Goal: Task Accomplishment & Management: Use online tool/utility

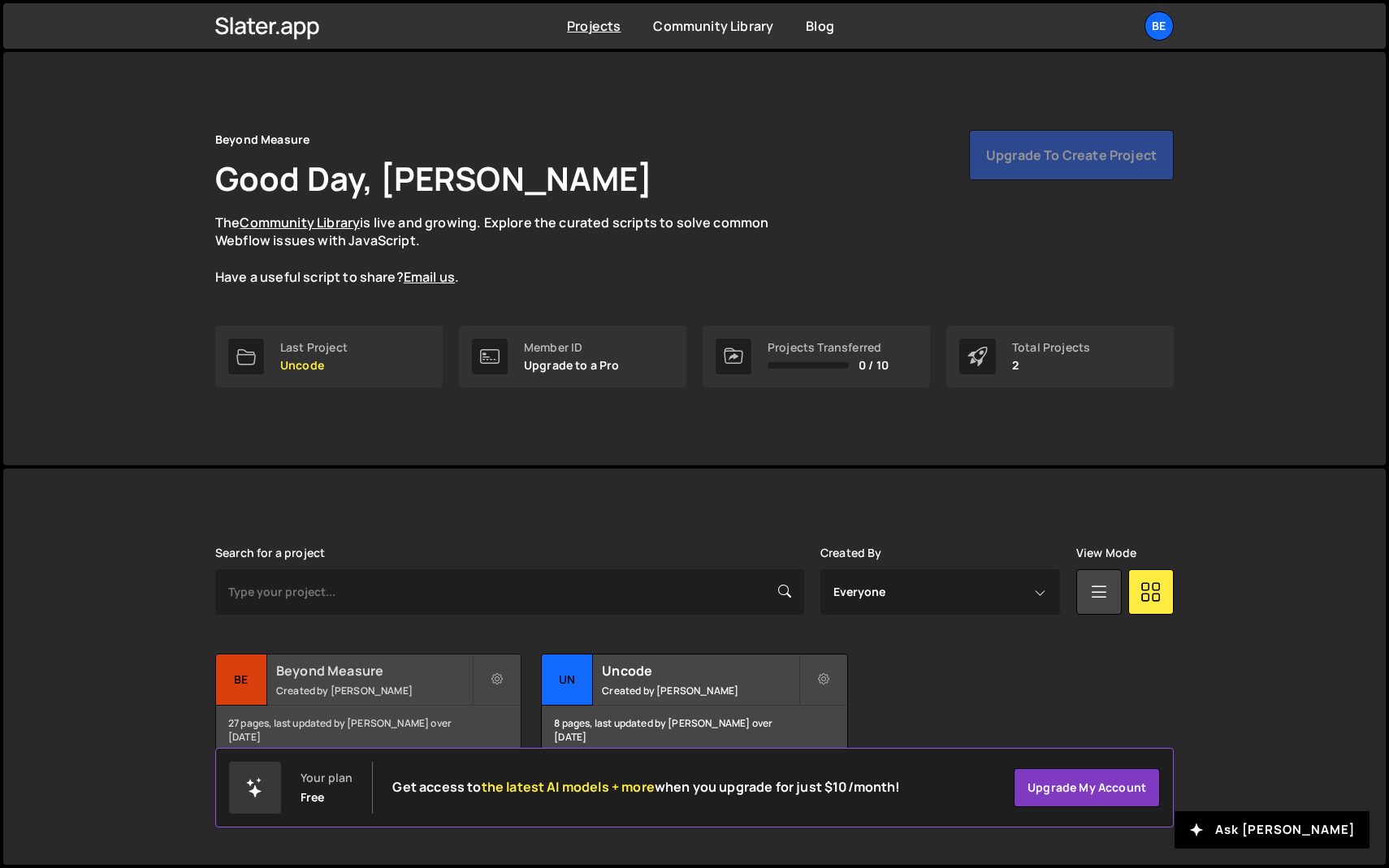
click at [378, 700] on div "Beyond Measure Created by Olaf van der Heijden" at bounding box center [368, 680] width 304 height 51
click at [1147, 21] on div "Be" at bounding box center [1160, 26] width 30 height 30
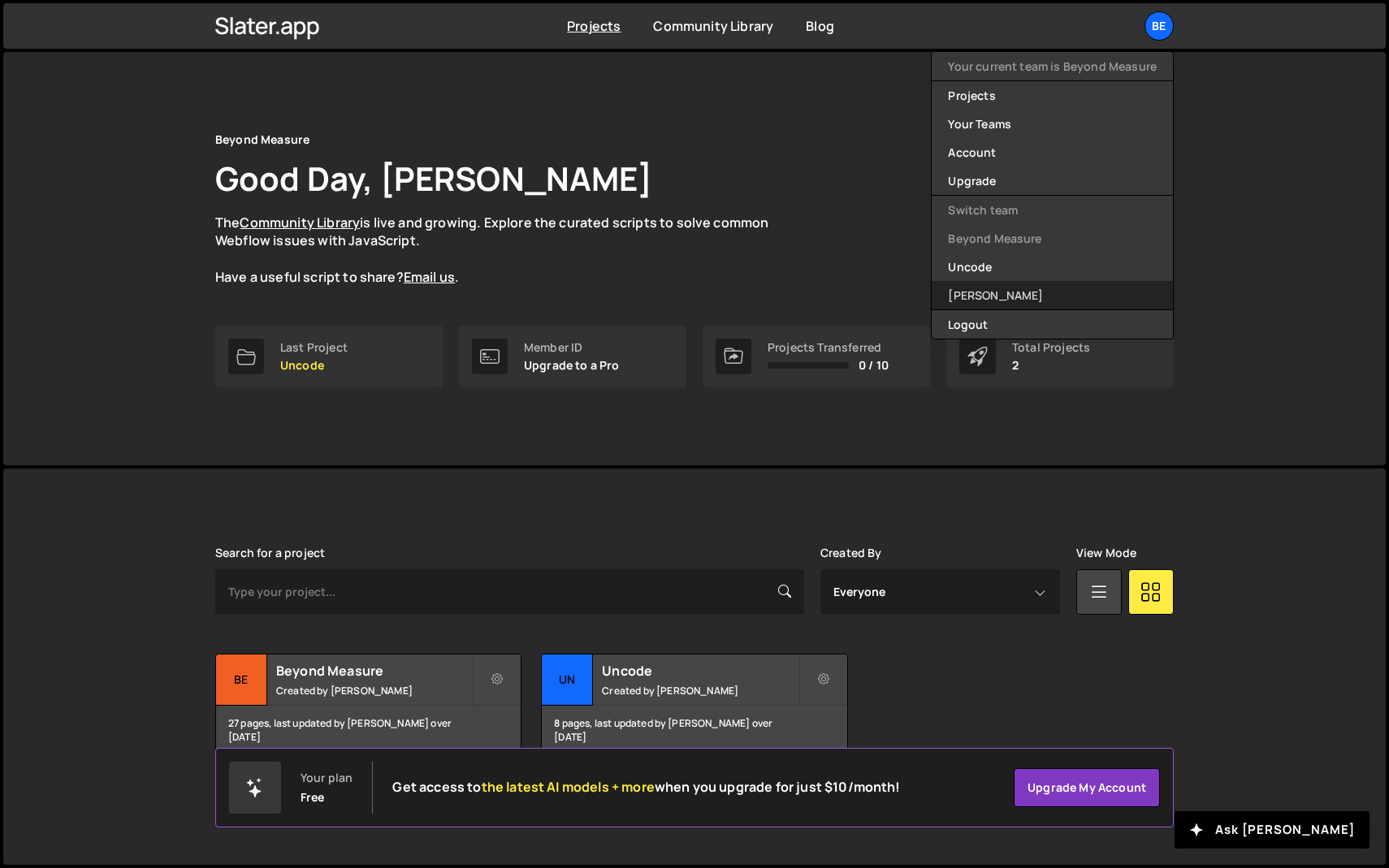
click at [995, 284] on link "[PERSON_NAME]" at bounding box center [1052, 295] width 241 height 29
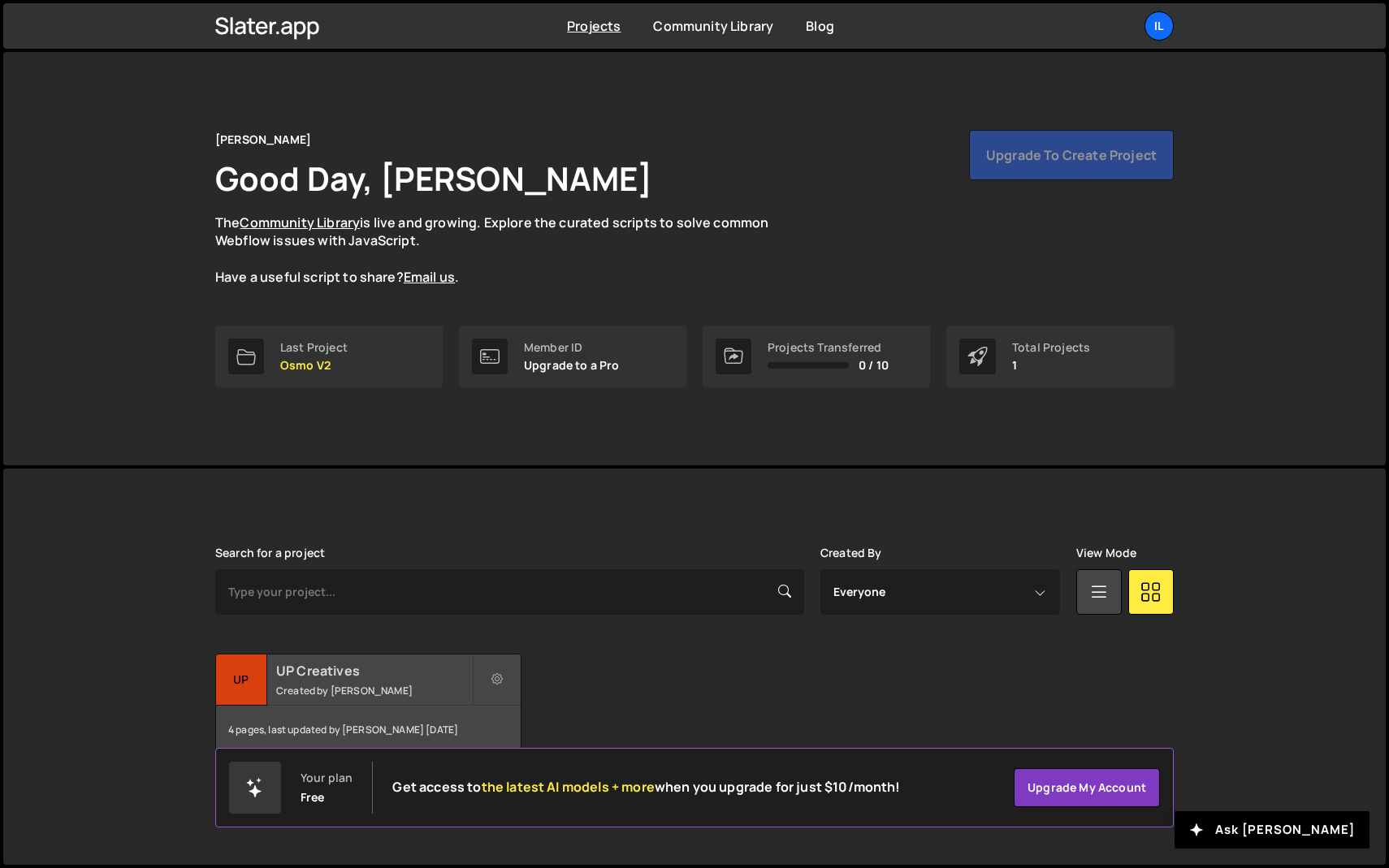
click at [313, 697] on div "UP Creatives Created by Ilja van Eck" at bounding box center [368, 680] width 304 height 51
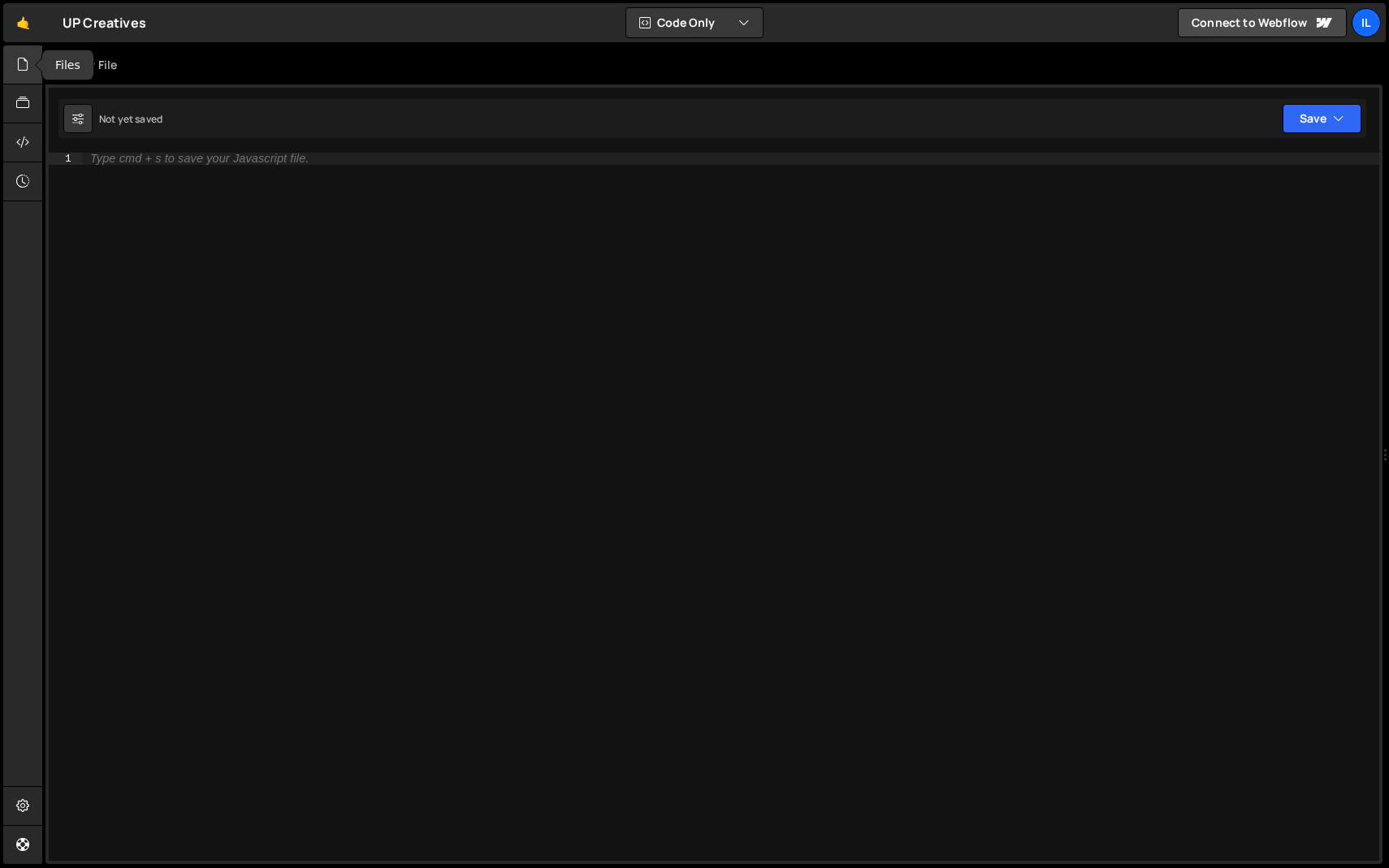
click at [24, 65] on icon at bounding box center [23, 64] width 13 height 17
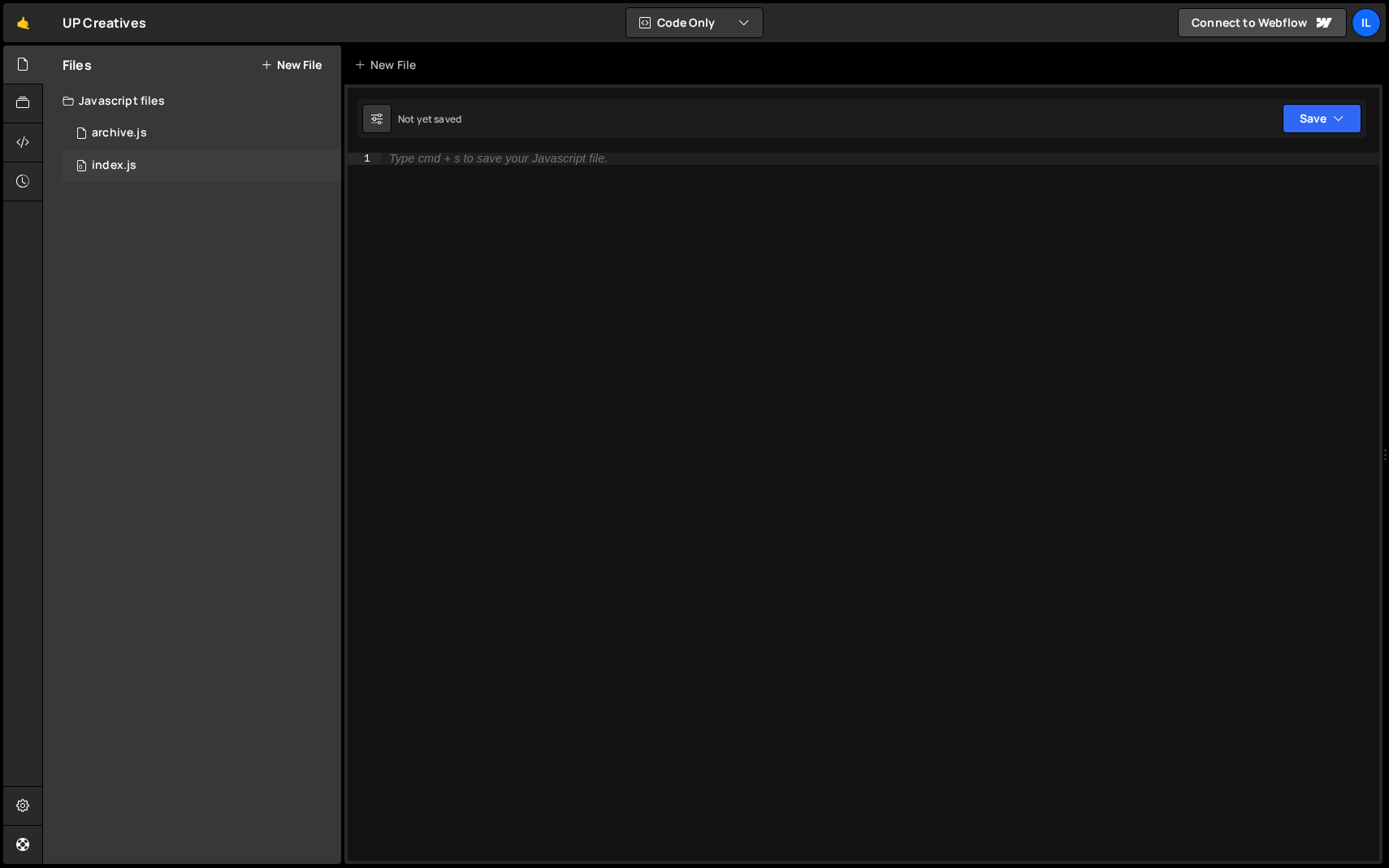
click at [106, 161] on div "index.js" at bounding box center [113, 166] width 44 height 15
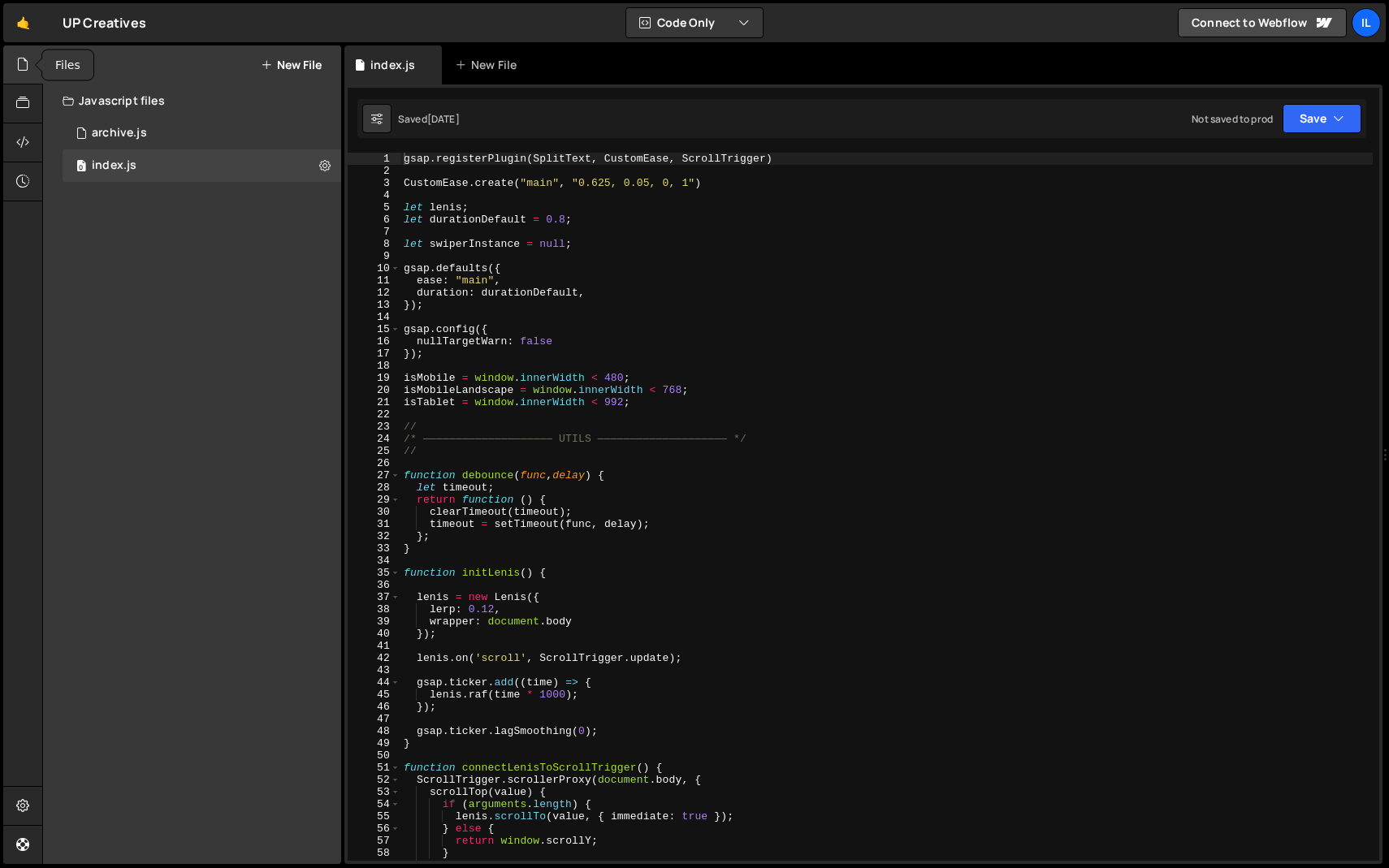
click at [24, 65] on icon at bounding box center [23, 64] width 13 height 17
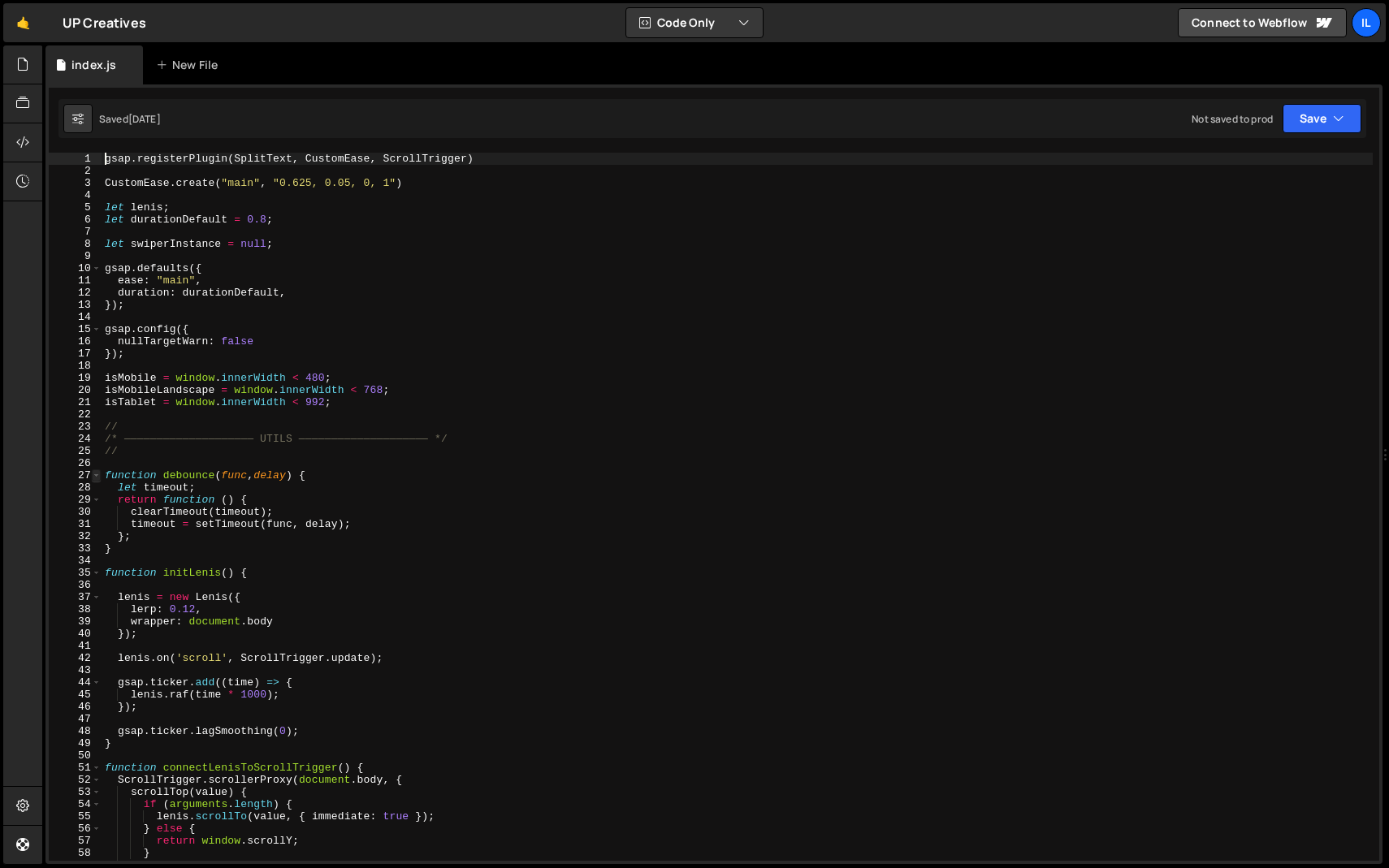
click at [95, 471] on span at bounding box center [96, 475] width 9 height 12
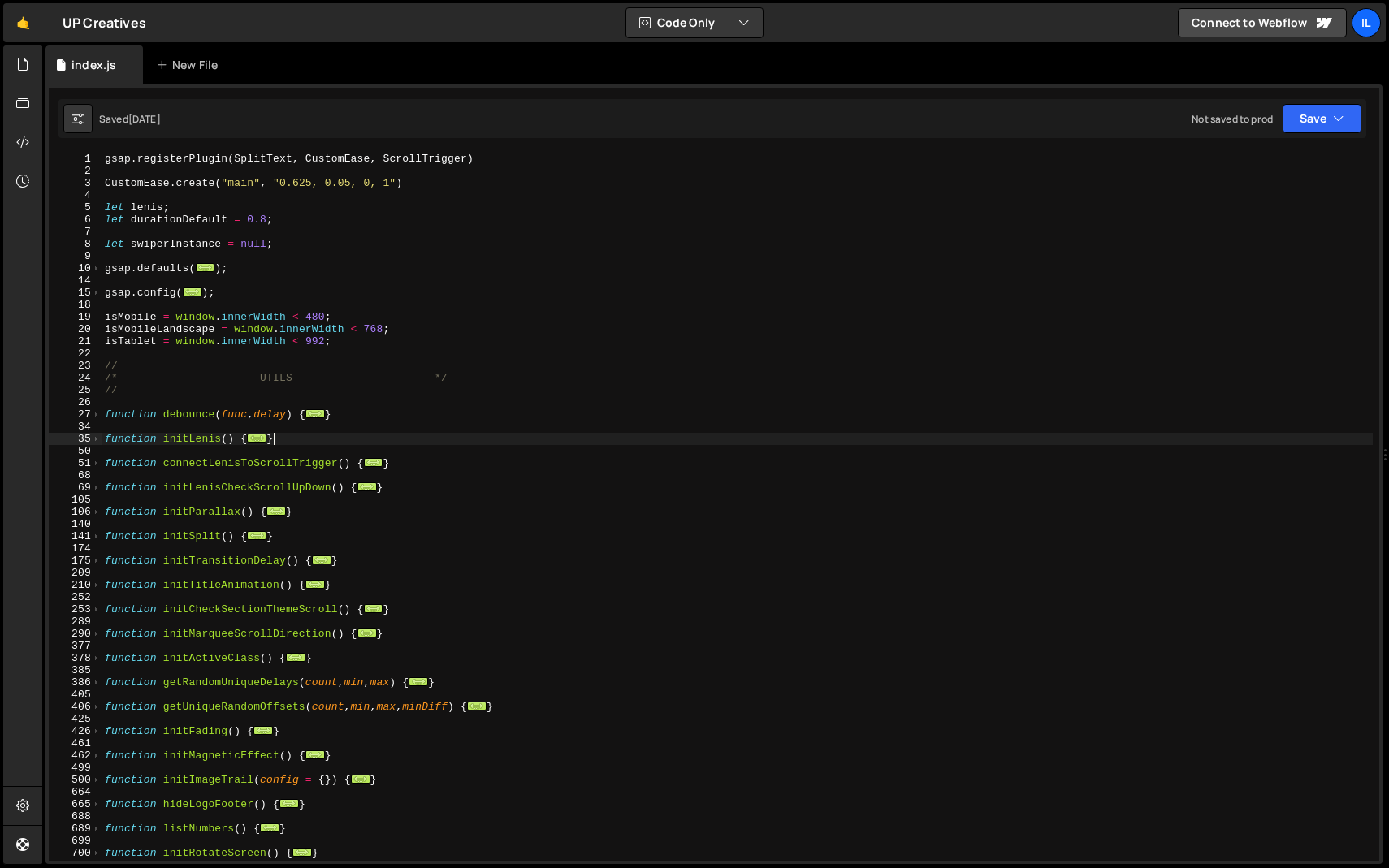
click at [291, 433] on div "gsap . registerPlugin ( SplitText , CustomEase , ScrollTrigger ) CustomEase . c…" at bounding box center [736, 519] width 1271 height 733
type textarea "initAboutPopups();"
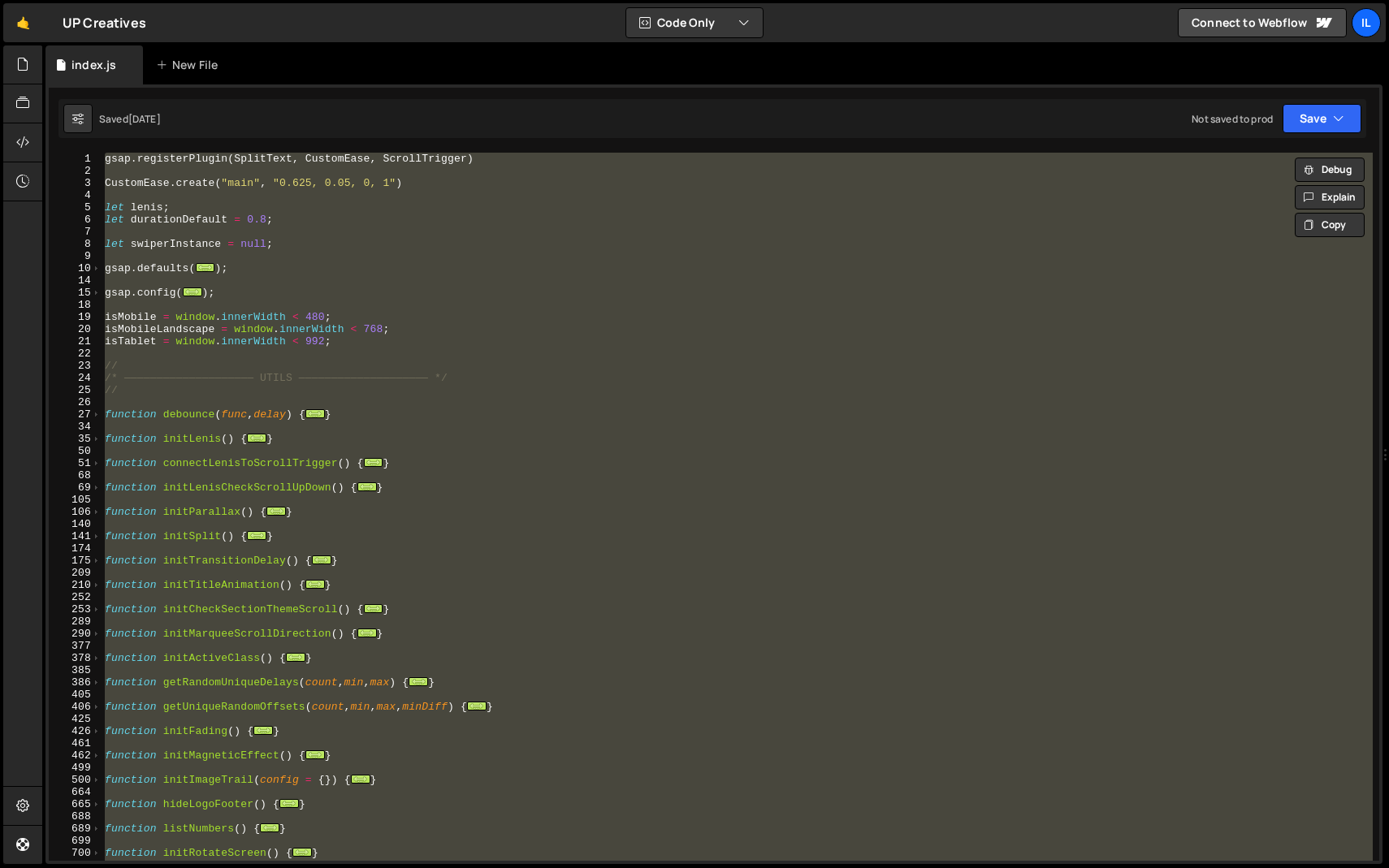
click at [368, 406] on div "gsap . registerPlugin ( SplitText , CustomEase , ScrollTrigger ) CustomEase . c…" at bounding box center [736, 507] width 1271 height 708
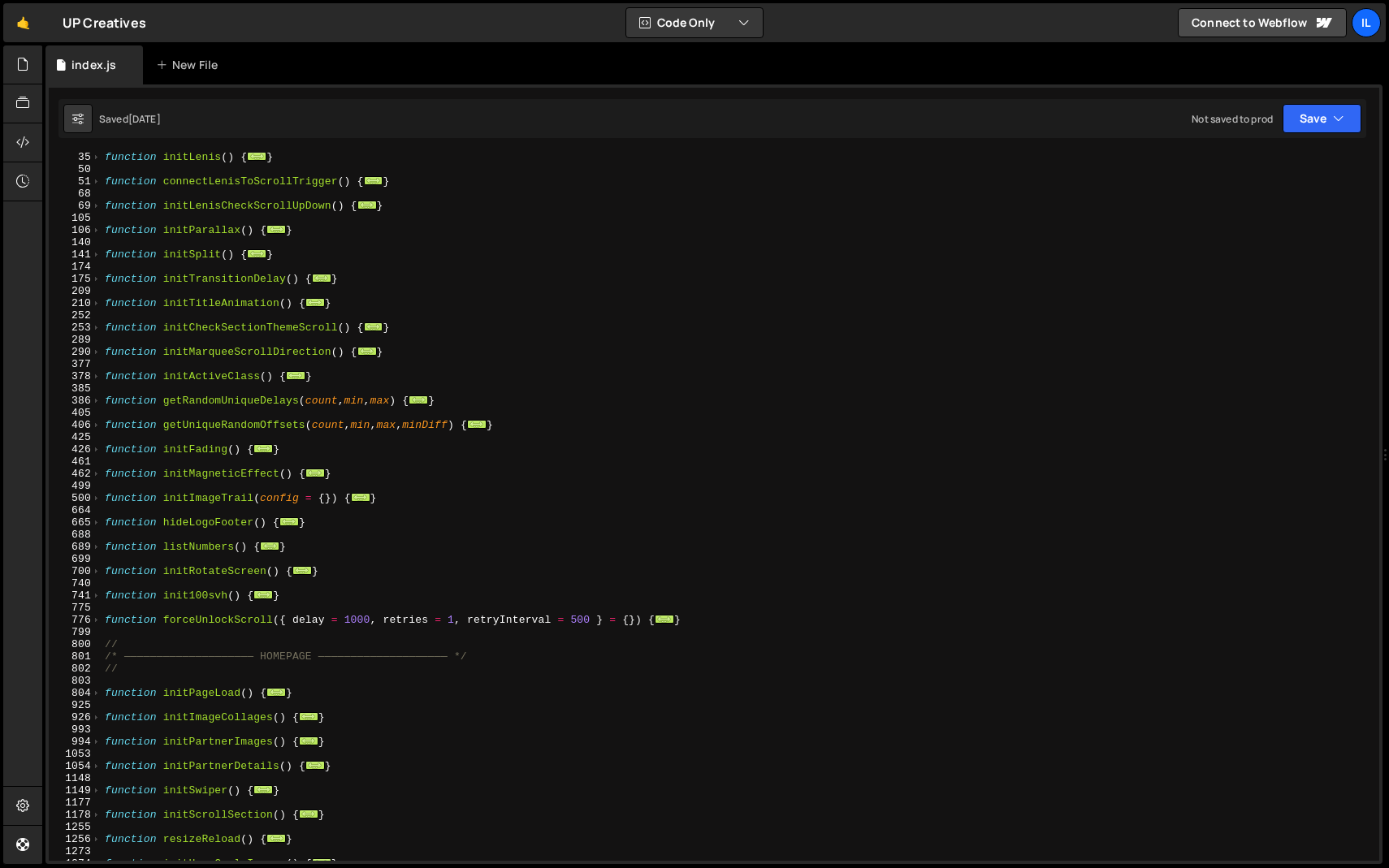
scroll to position [282, 0]
click at [712, 623] on div "function initLenis ( ) { ... } function connectLenisToScrollTrigger ( ) { ... }…" at bounding box center [736, 517] width 1271 height 733
type textarea "}"
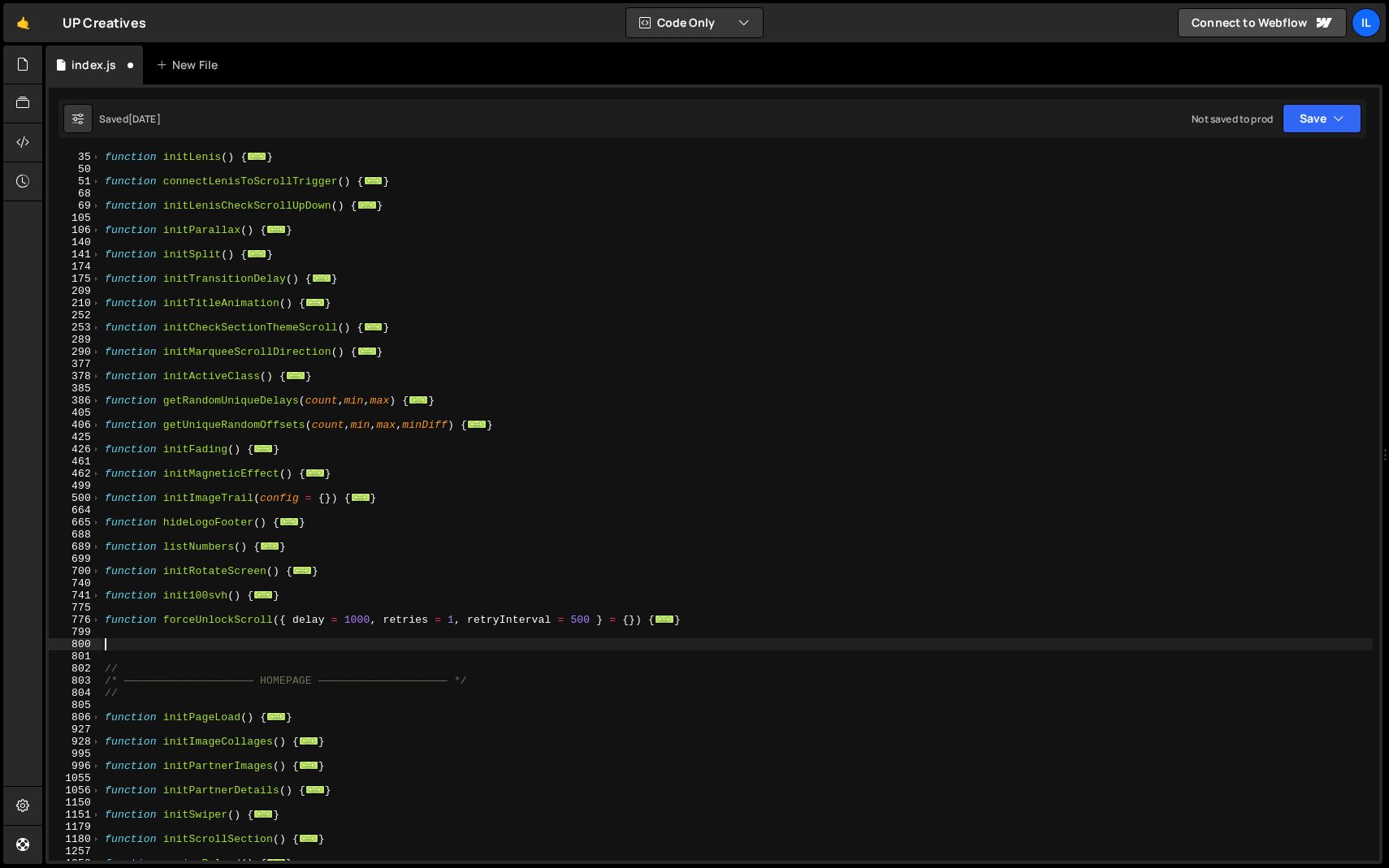
paste textarea "}"
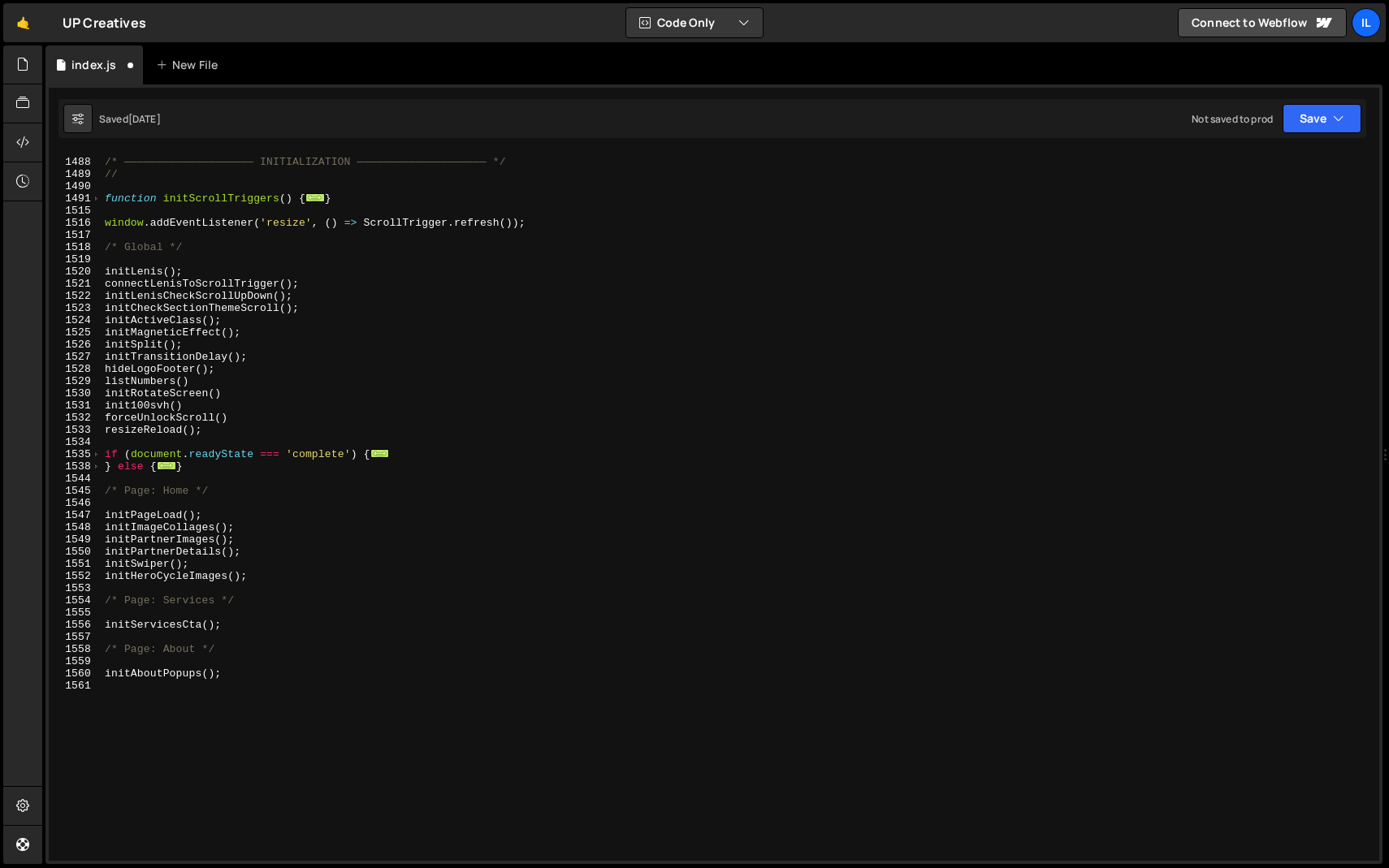
scroll to position [2038, 0]
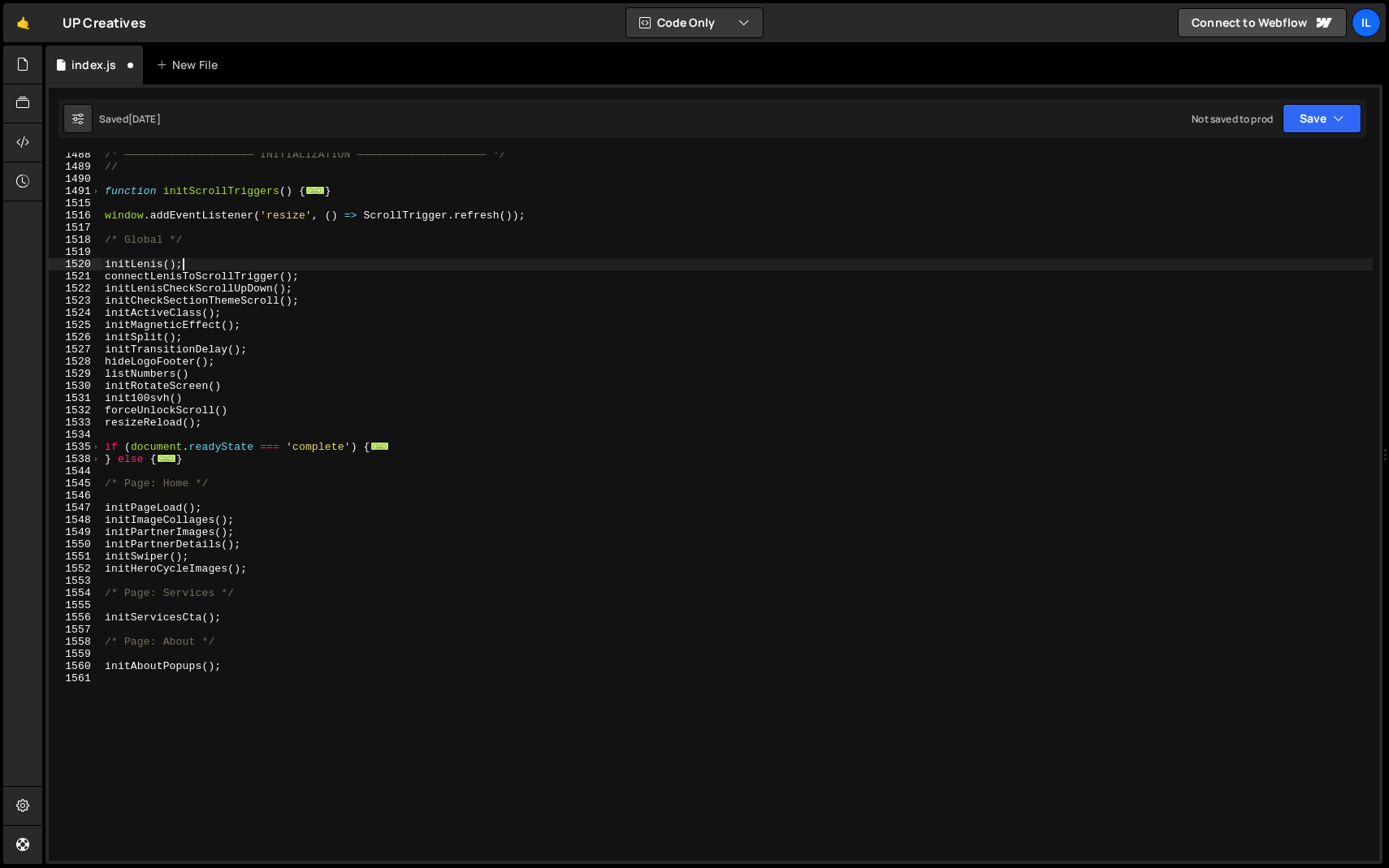
click at [209, 262] on div "/* ———————————————————— INITIALIZATION ———————————————————— */ // function init…" at bounding box center [736, 515] width 1271 height 733
click at [335, 286] on div "/* ———————————————————— INITIALIZATION ———————————————————— */ // function init…" at bounding box center [736, 515] width 1271 height 733
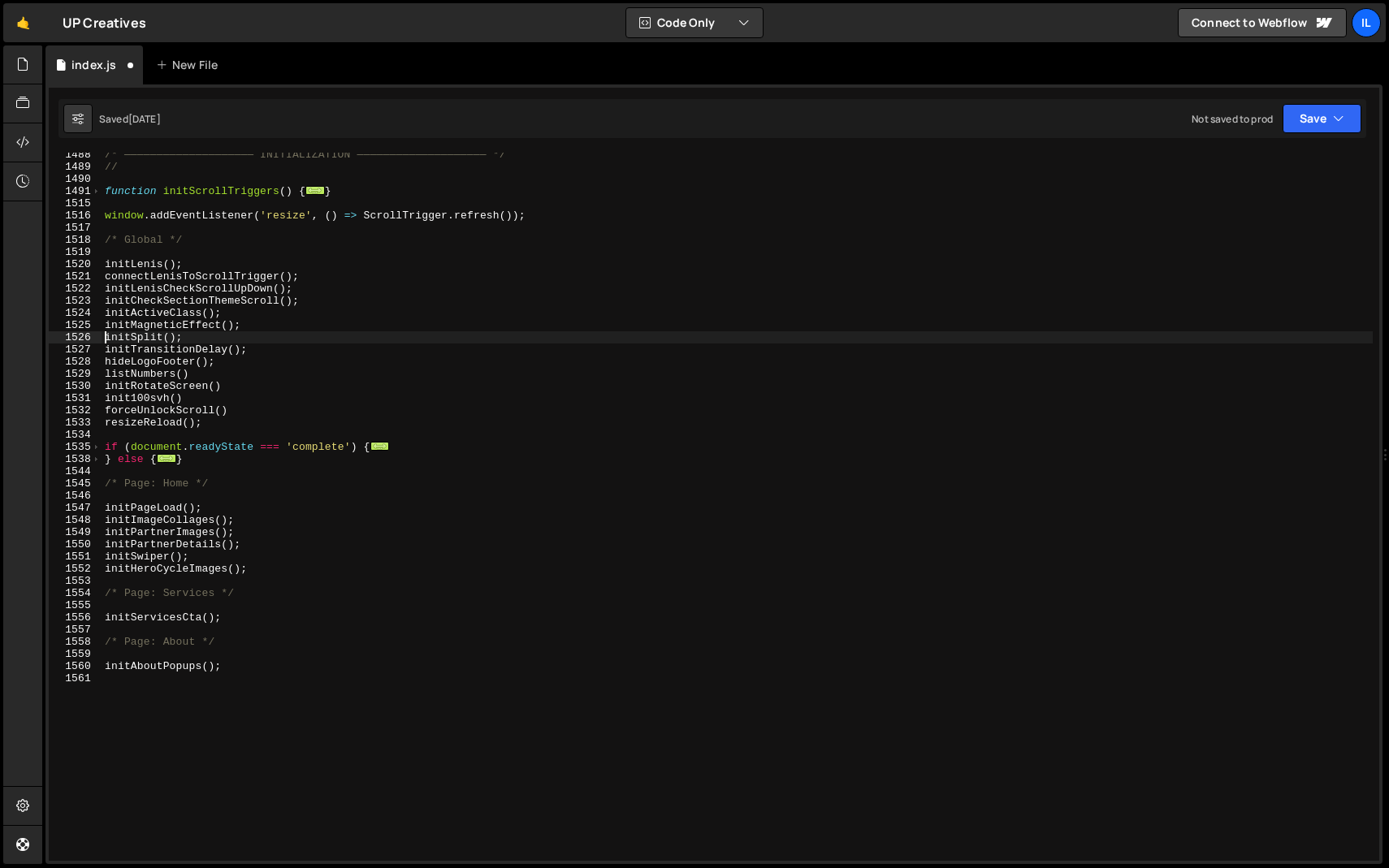
click at [324, 319] on div "/* ———————————————————— INITIALIZATION ———————————————————— */ // function init…" at bounding box center [736, 515] width 1271 height 733
type textarea "initActiveClass();"
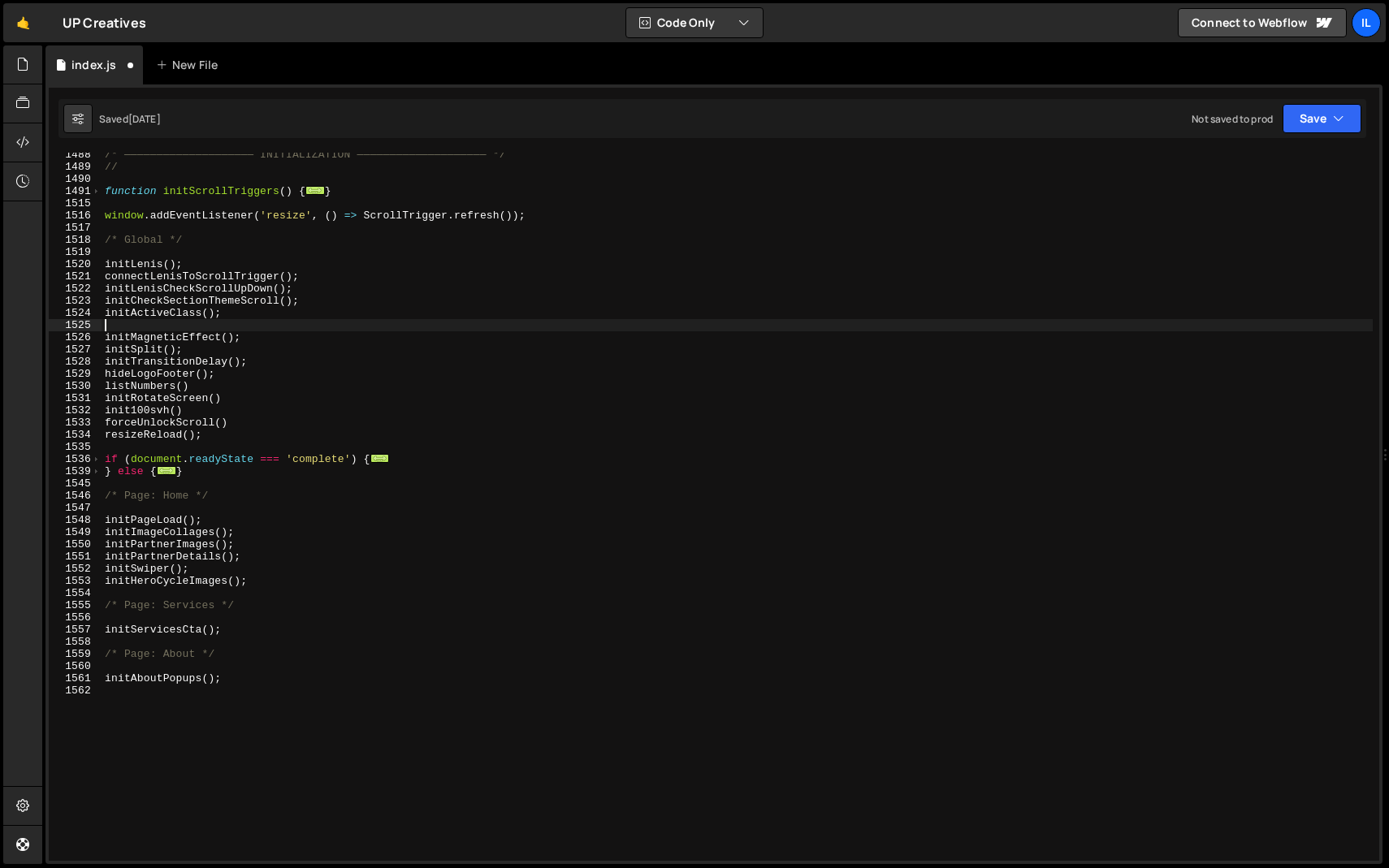
paste textarea "initMobileRevealOverride({ breakpoint: 479 });"
type textarea "initMobileRevealOverride({ breakpoint: 479 });"
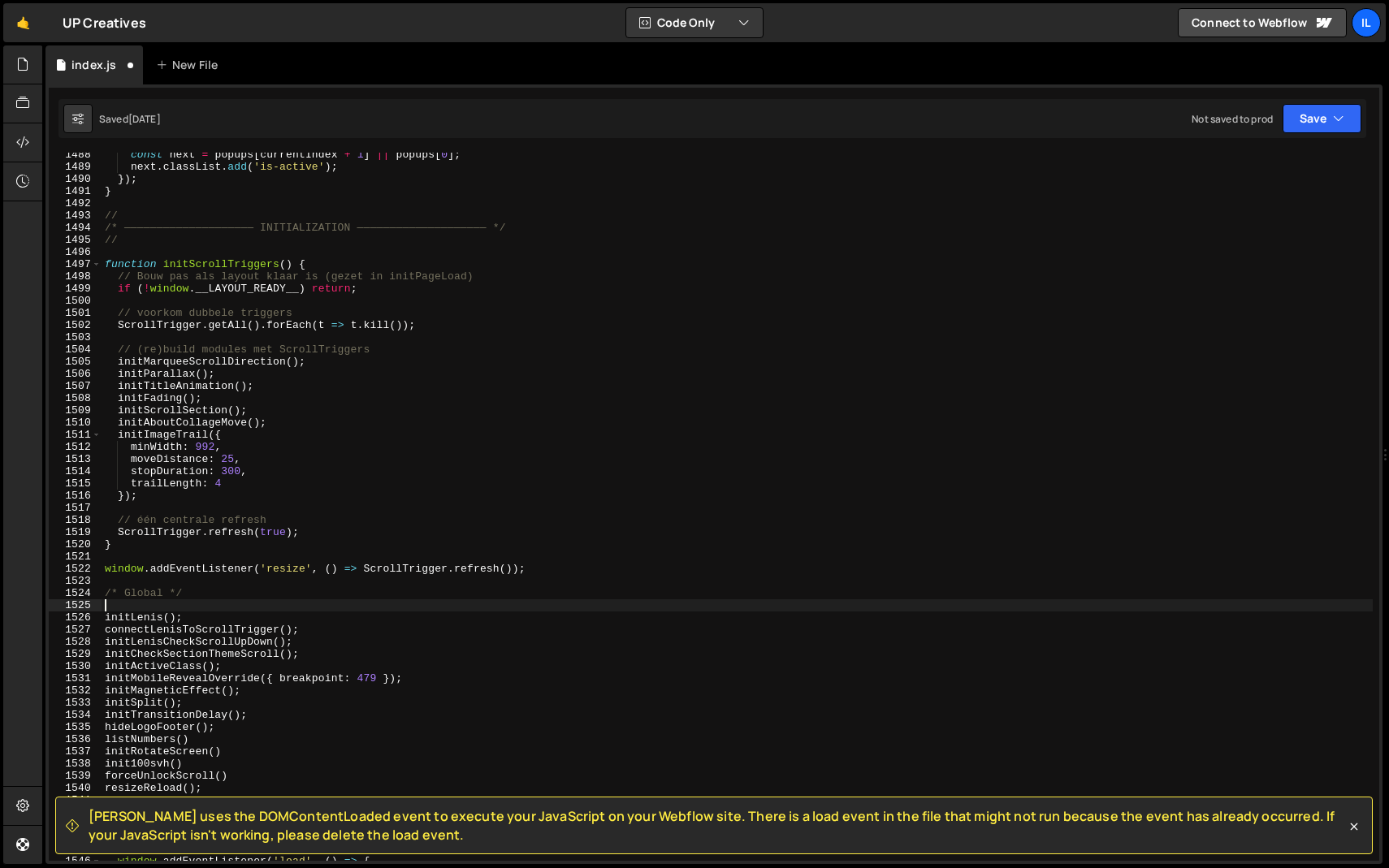
scroll to position [0, 0]
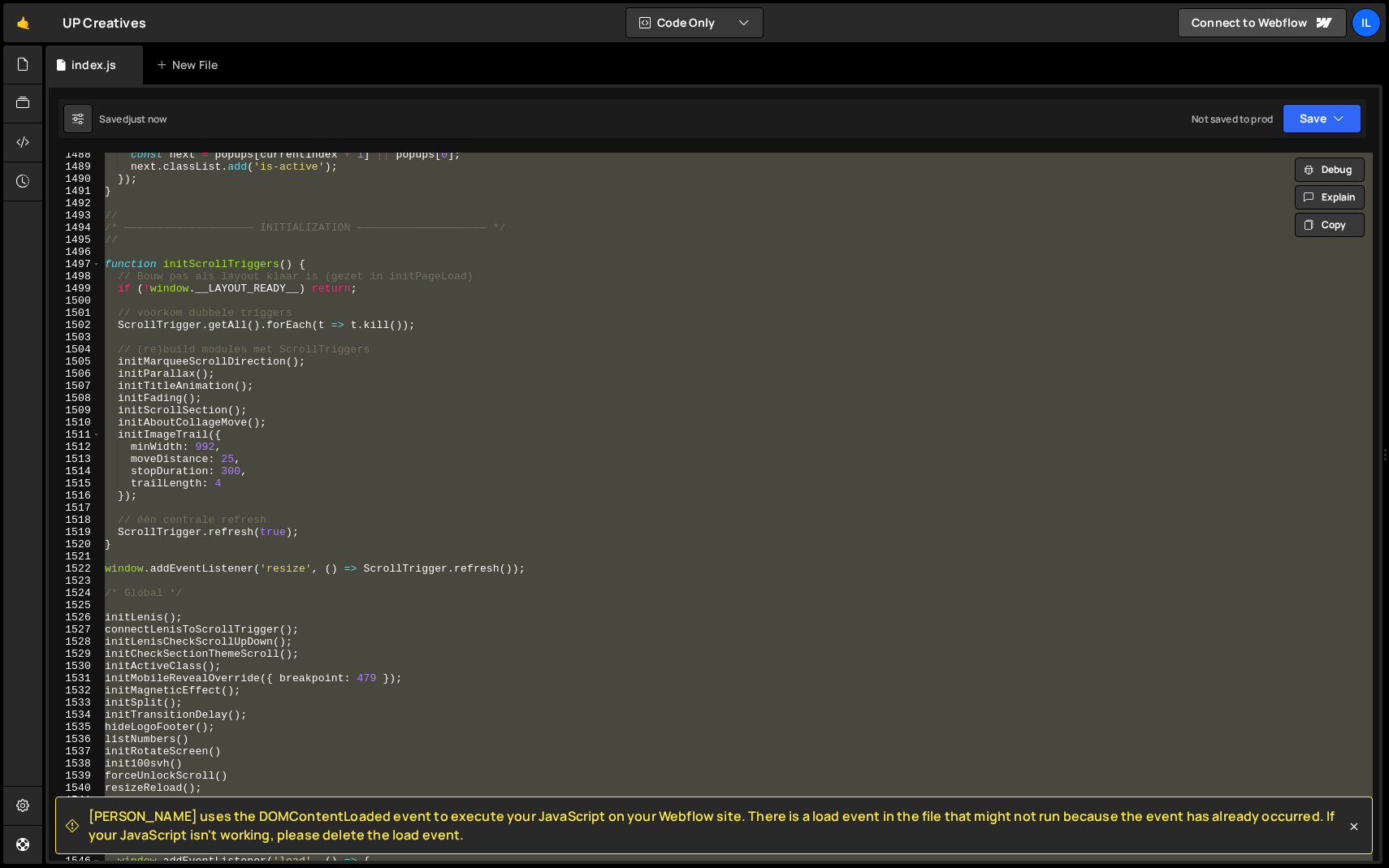
click at [360, 353] on div "const next = popups [ currentIndex + 1 ] || popups [ 0 ] ; next . classList . a…" at bounding box center [736, 507] width 1271 height 708
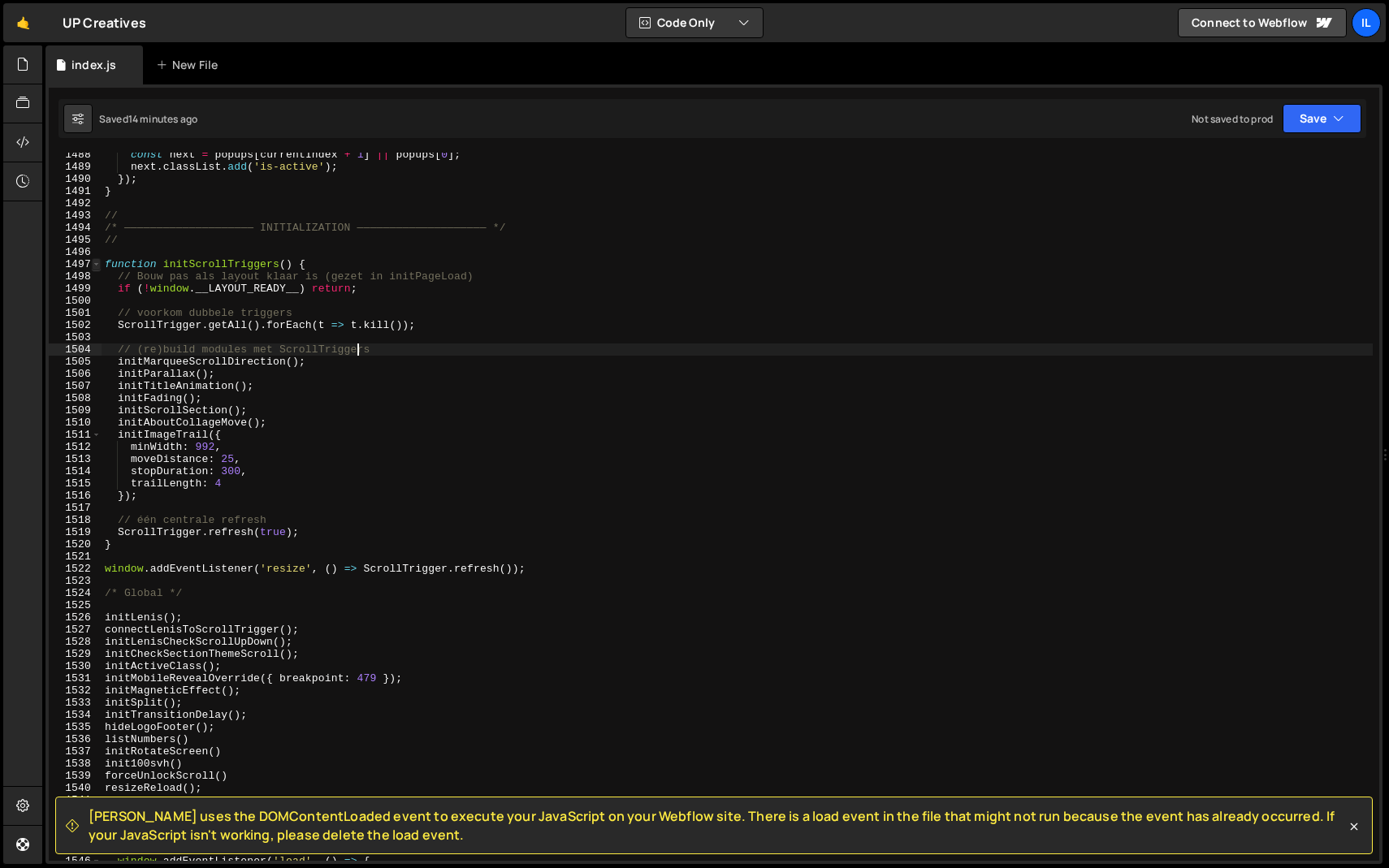
click at [99, 266] on span at bounding box center [96, 264] width 9 height 12
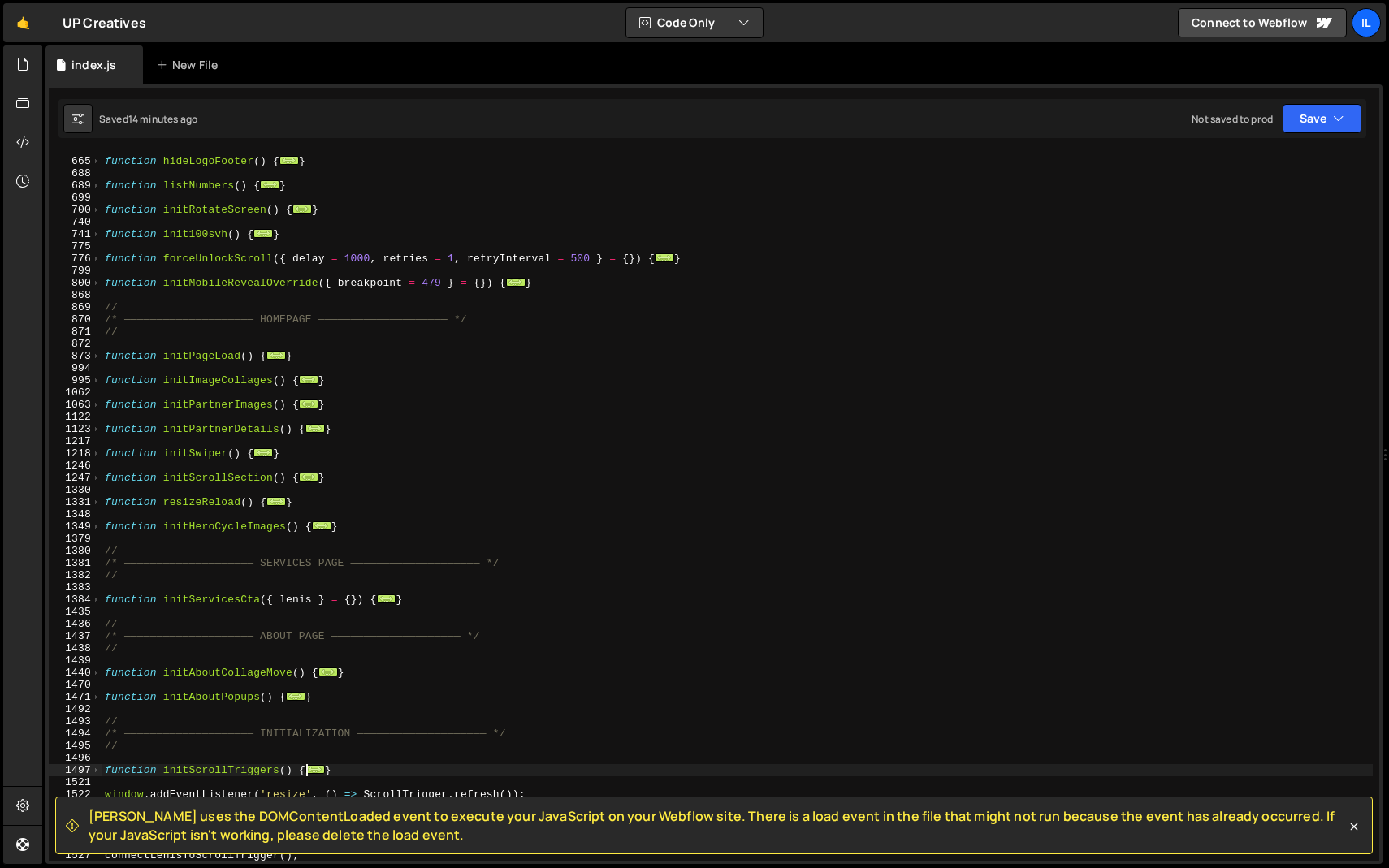
scroll to position [643, 0]
click at [100, 482] on div "1247" at bounding box center [75, 478] width 53 height 12
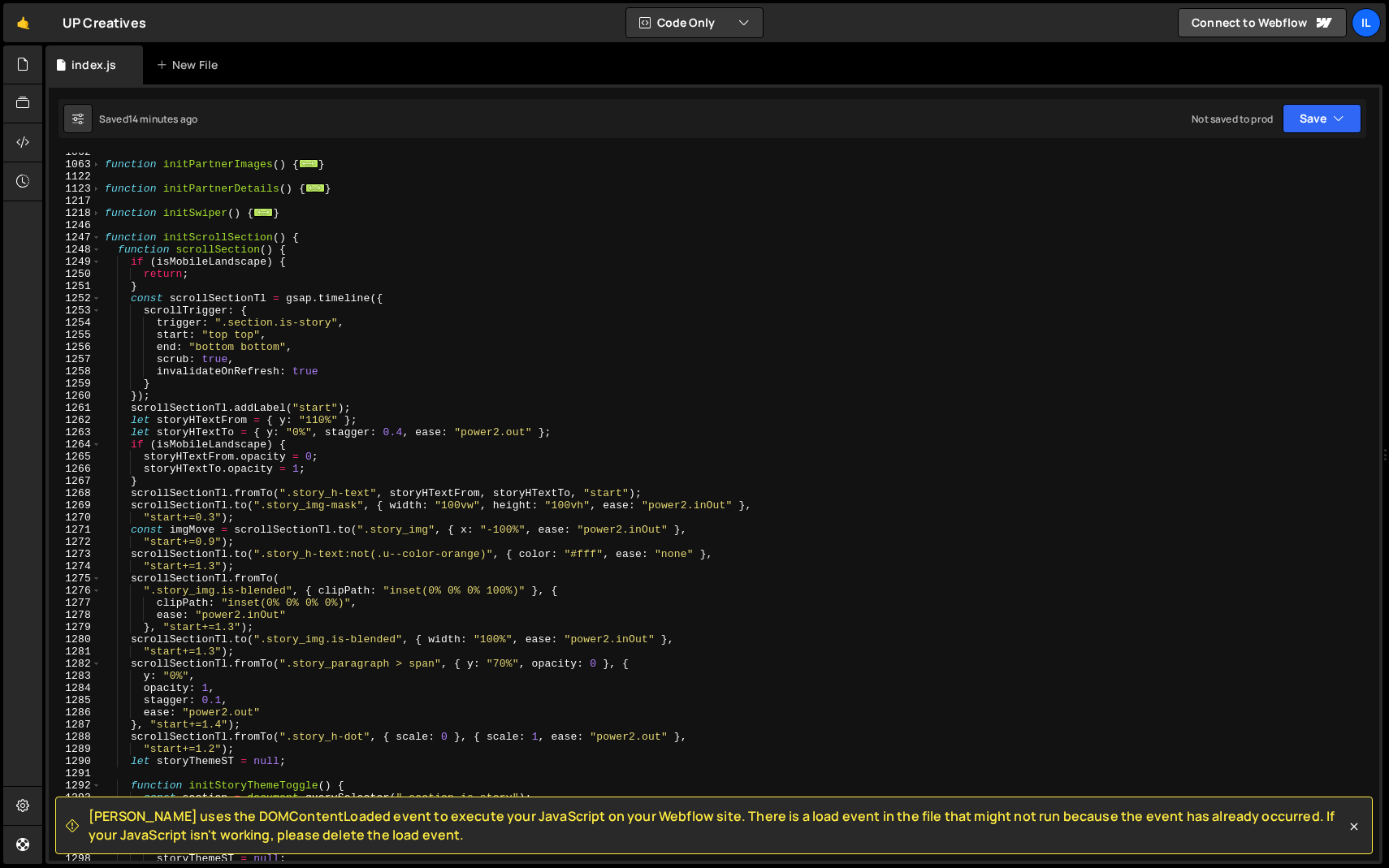
scroll to position [899, 0]
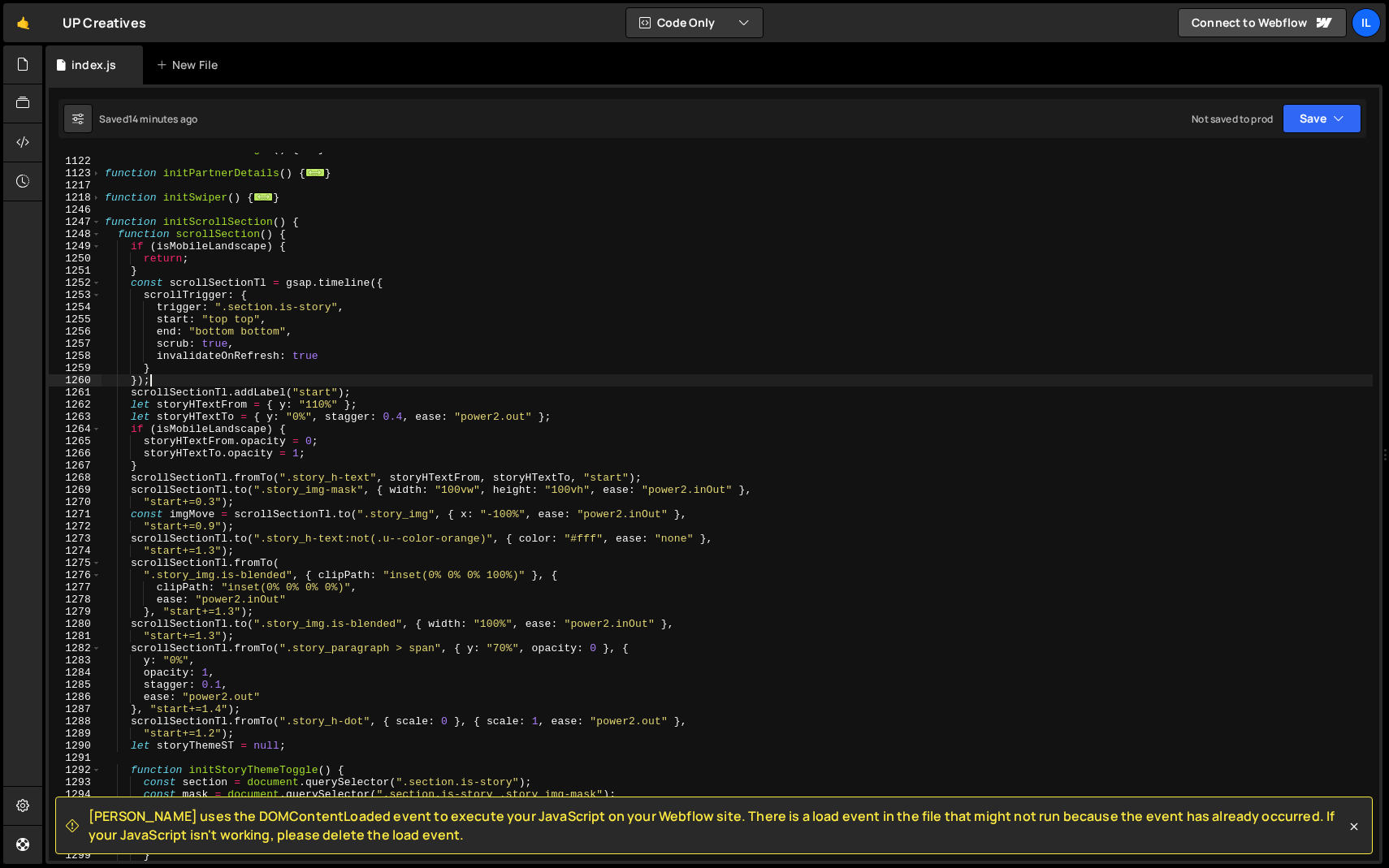
click at [224, 381] on div "function initPartnerImages ( ) { ... } function initPartnerDetails ( ) { ... } …" at bounding box center [736, 509] width 1271 height 733
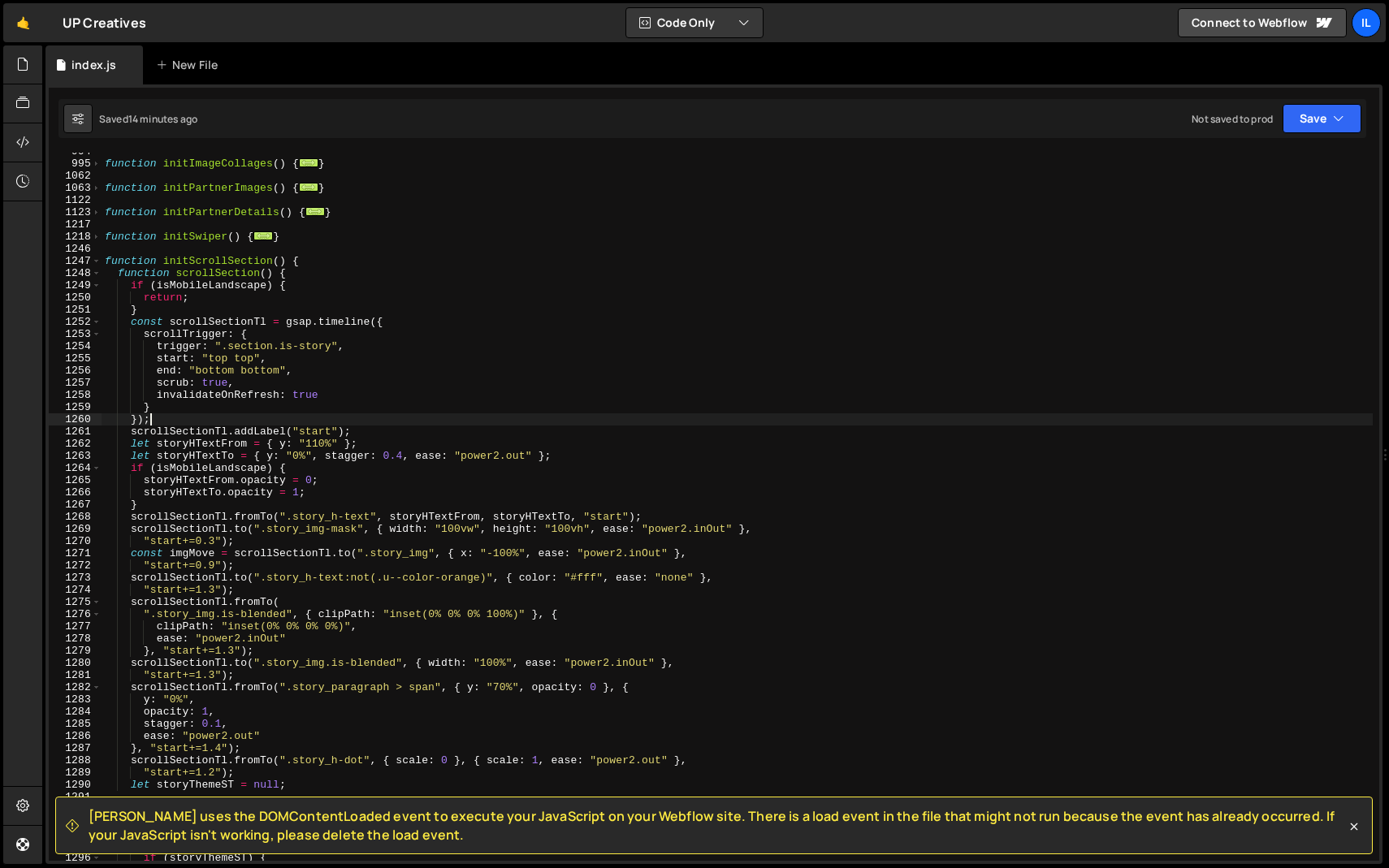
scroll to position [860, 0]
click at [97, 261] on span at bounding box center [96, 261] width 9 height 12
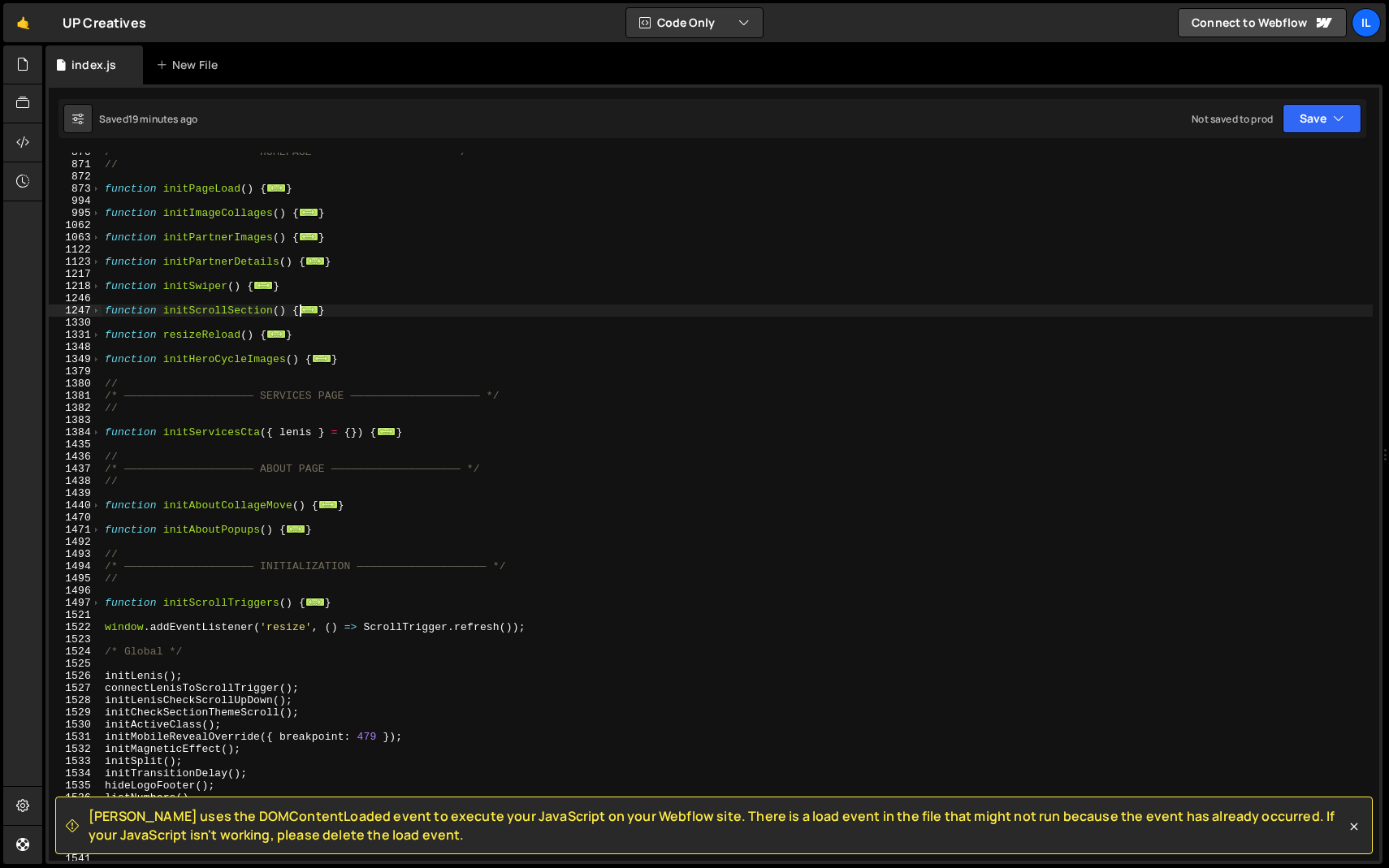
scroll to position [810, 0]
click at [213, 314] on div "/* ———————————————————— HOMEPAGE ———————————————————— */ // function initPageLo…" at bounding box center [736, 513] width 1271 height 733
type textarea "function initScrollSection() {"
click at [213, 314] on div "/* ———————————————————— HOMEPAGE ———————————————————— */ // function initPageLo…" at bounding box center [736, 513] width 1271 height 733
click at [211, 322] on div "/* ———————————————————— HOMEPAGE ———————————————————— */ // function initPageLo…" at bounding box center [736, 513] width 1271 height 733
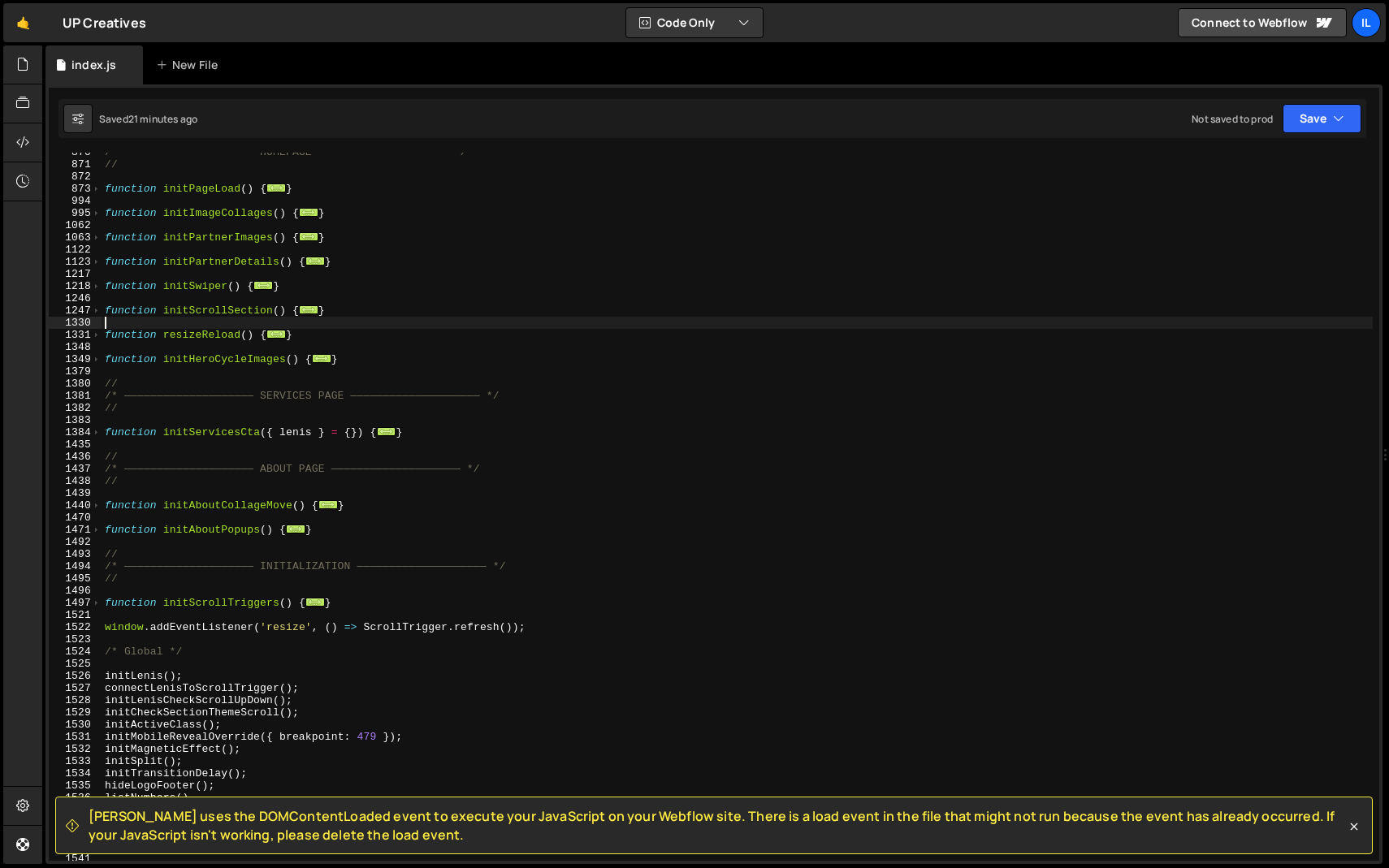
click at [416, 379] on div "/* ———————————————————— HOMEPAGE ———————————————————— */ // function initPageLo…" at bounding box center [736, 513] width 1271 height 733
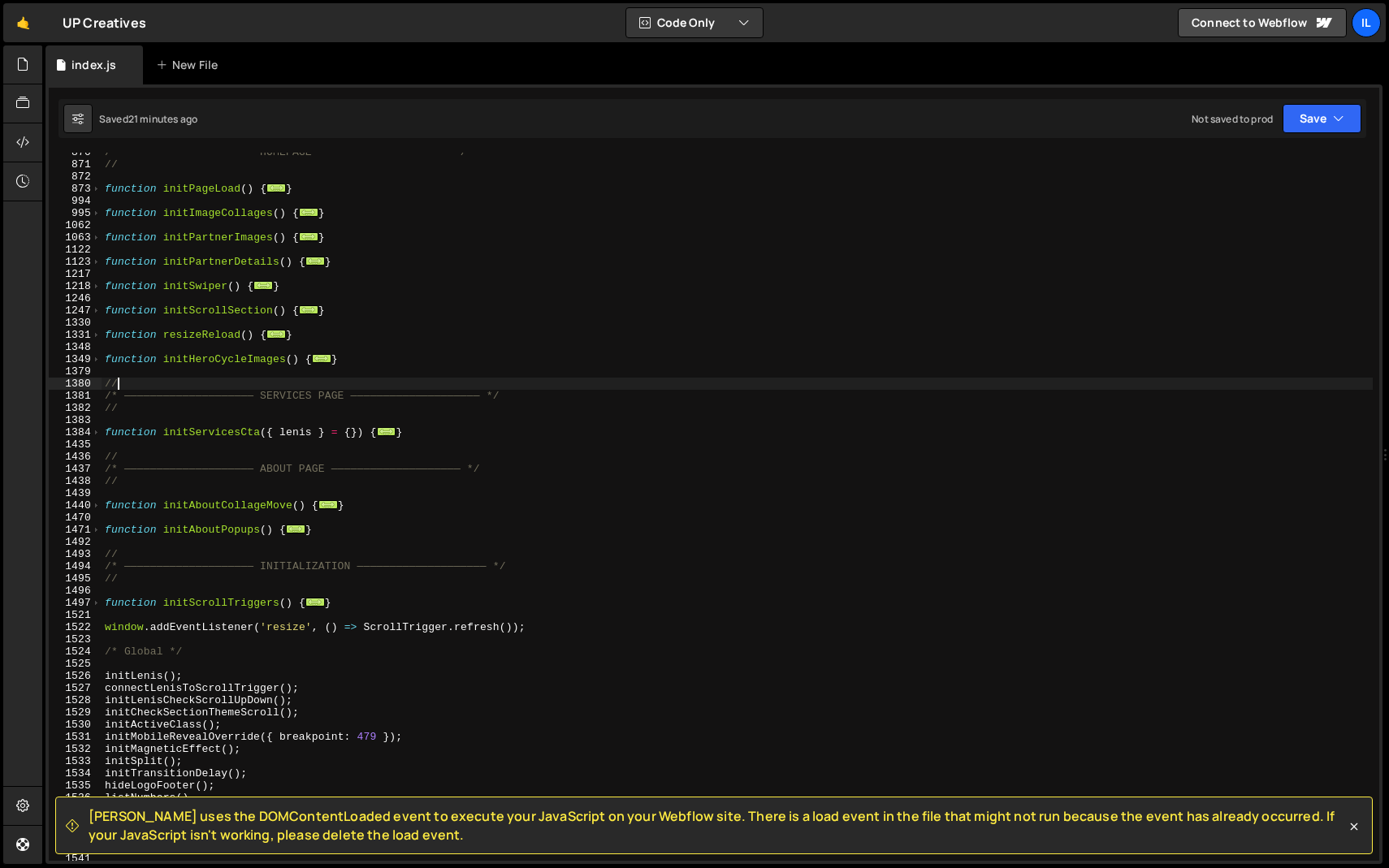
type textarea "initAboutPopups();"
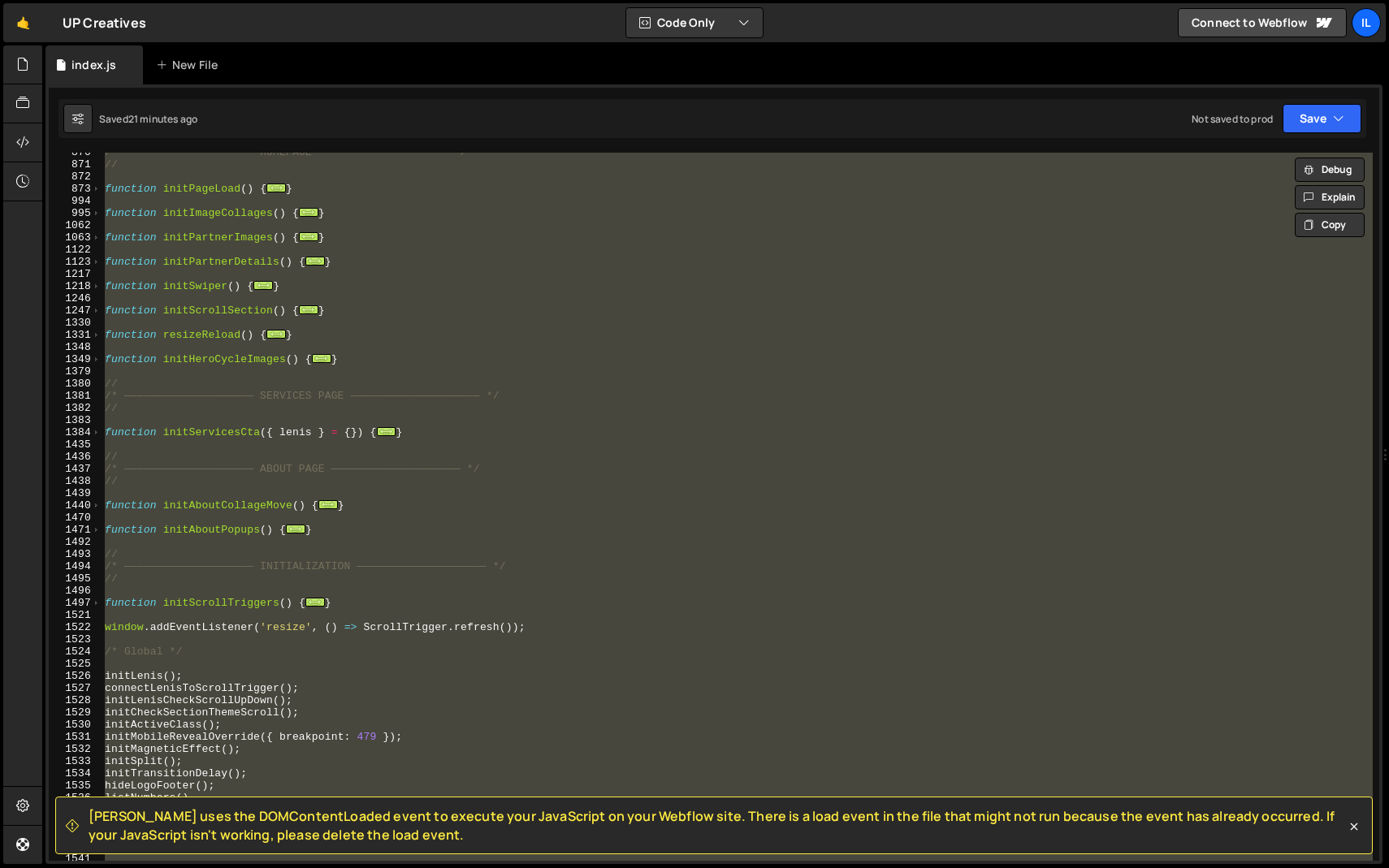
click at [444, 346] on div "/* ———————————————————— HOMEPAGE ———————————————————— */ // function initPageLo…" at bounding box center [736, 507] width 1271 height 708
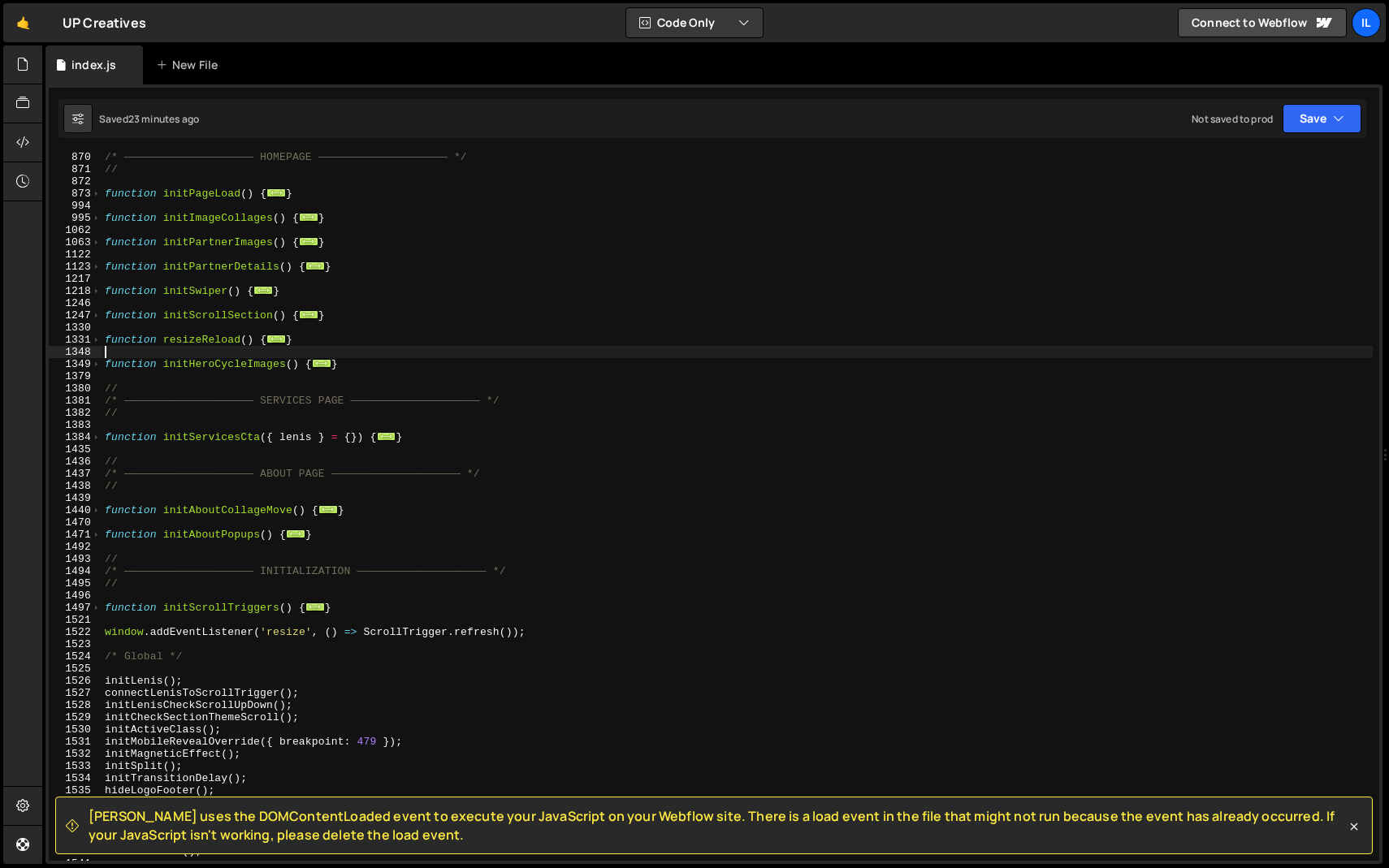
scroll to position [800, 0]
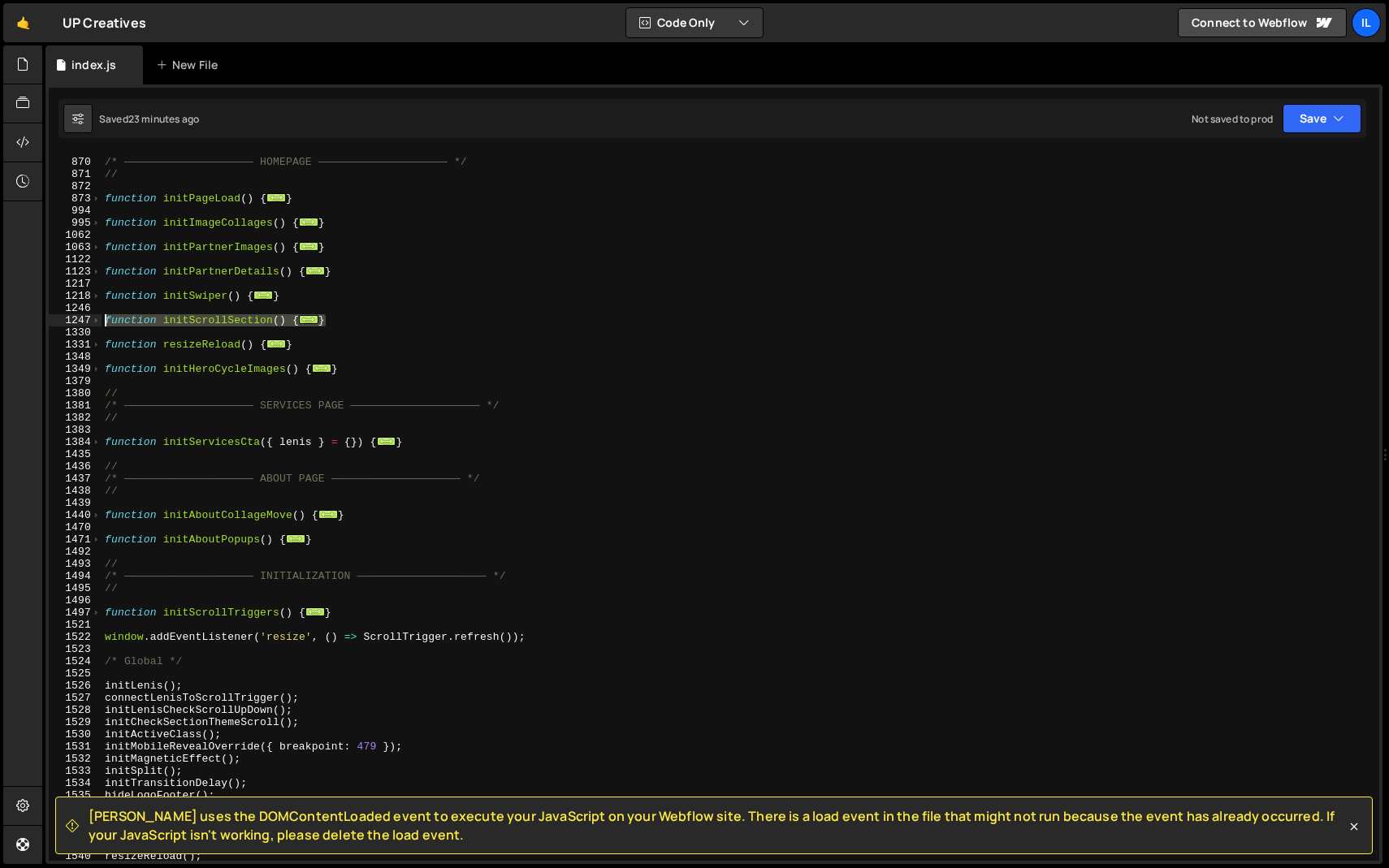
drag, startPoint x: 347, startPoint y: 323, endPoint x: 80, endPoint y: 320, distance: 267.0
click at [80, 320] on div "869 870 871 872 873 994 995 1062 1063 1122 1123 1217 1218 1246 1247 1330 1331 1…" at bounding box center [714, 507] width 1331 height 708
paste textarea "}"
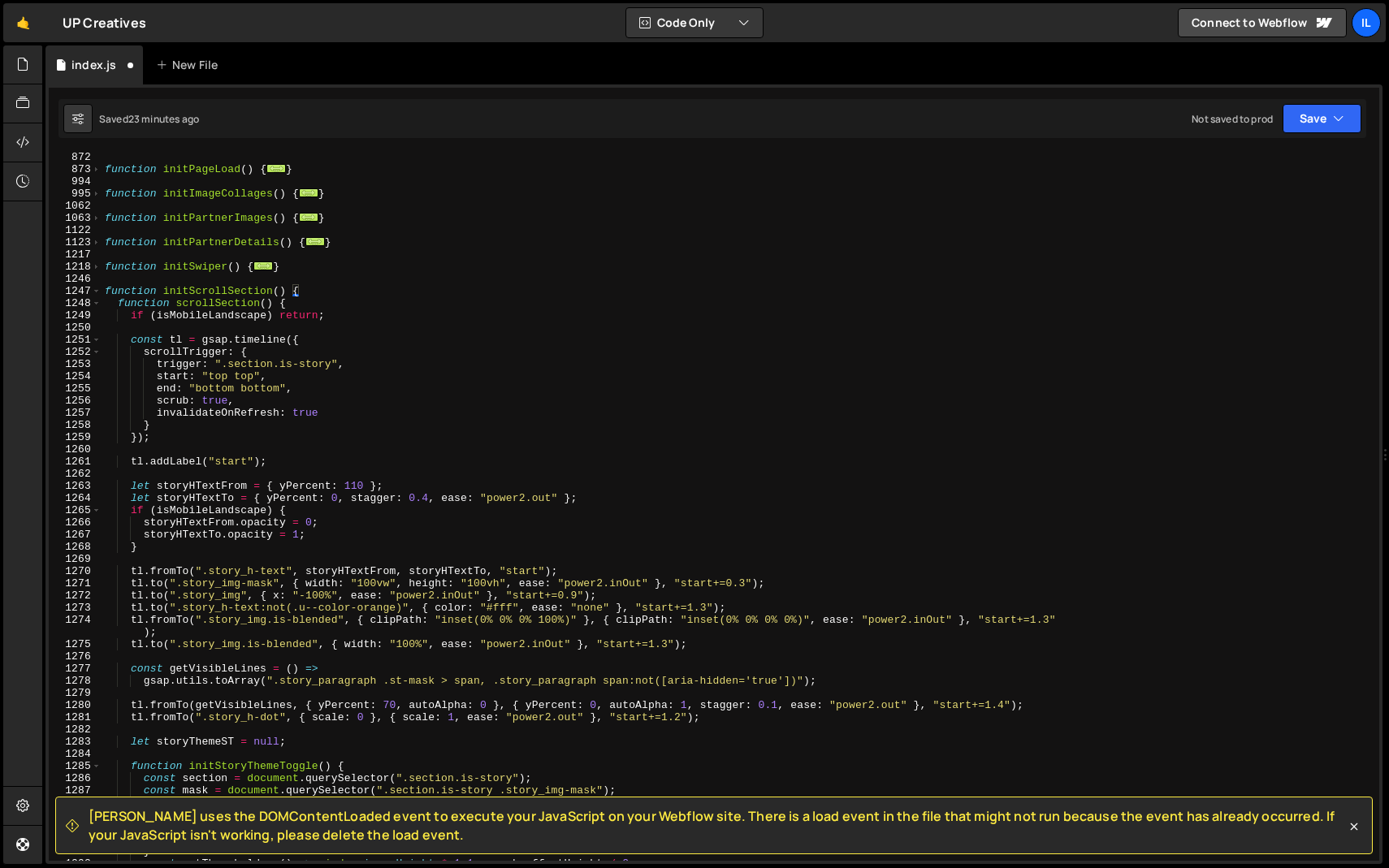
scroll to position [15714, 0]
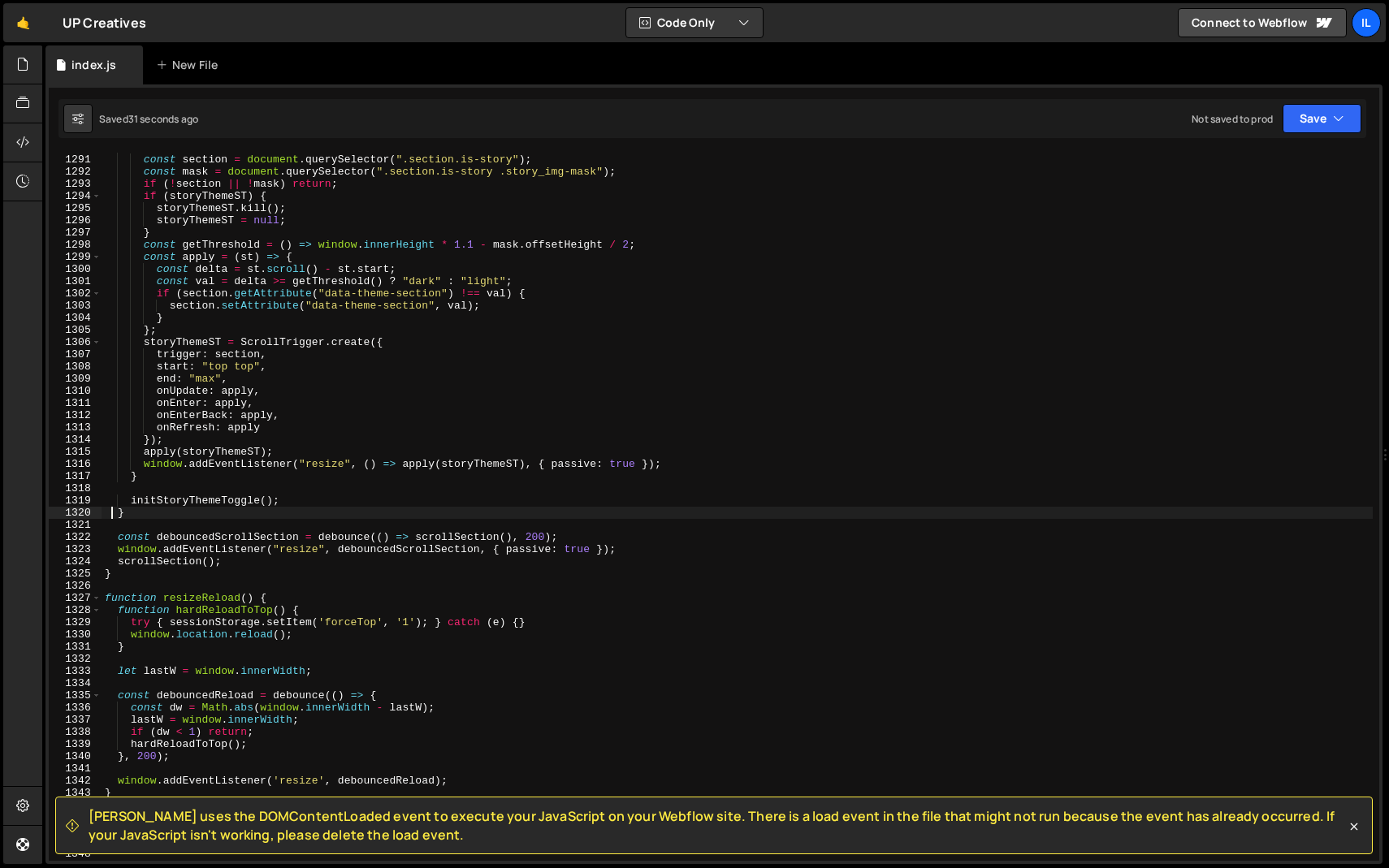
click at [371, 429] on div "function initStoryThemeToggle ( ) { const section = document . querySelector ( …" at bounding box center [736, 508] width 1271 height 733
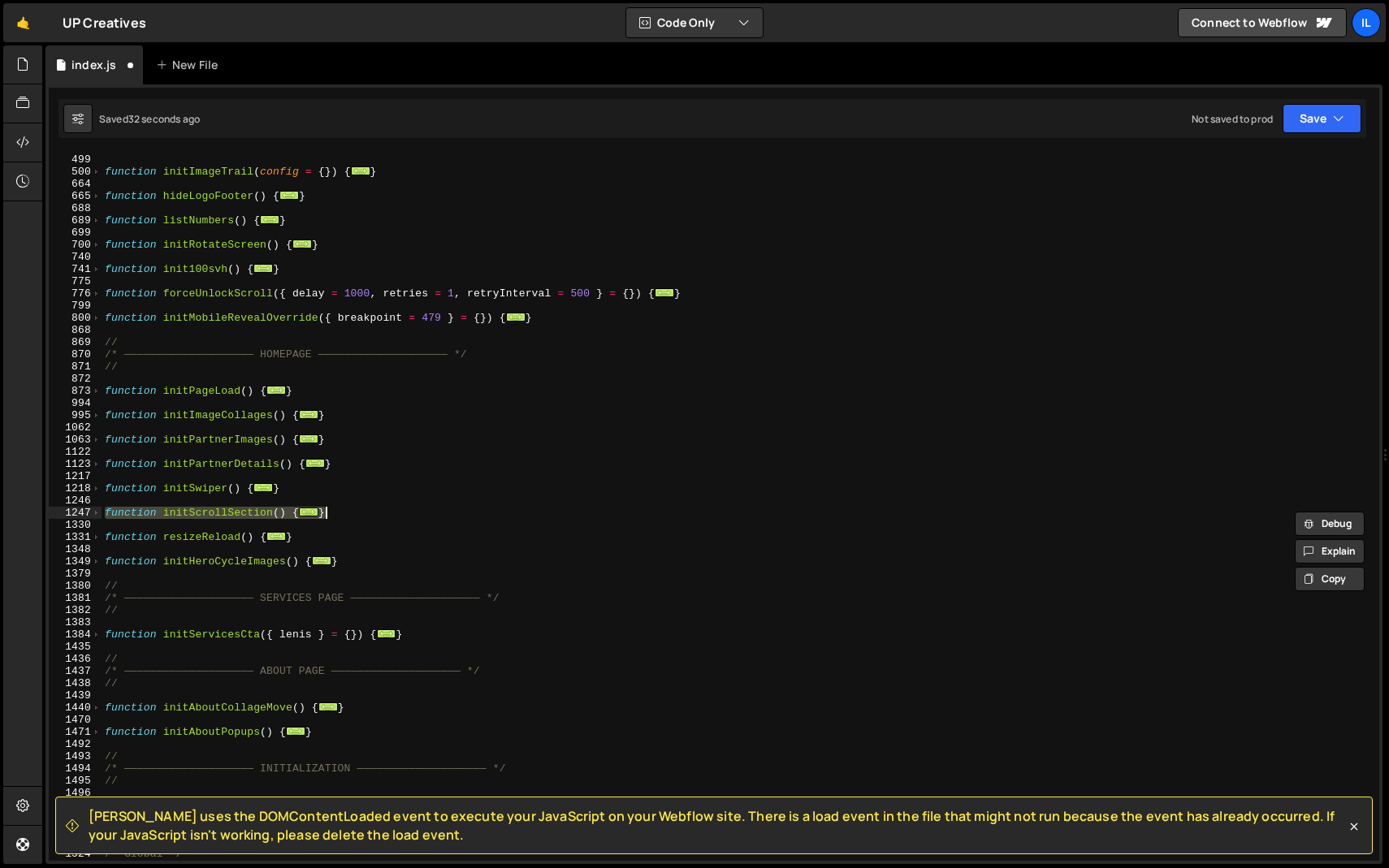
scroll to position [608, 0]
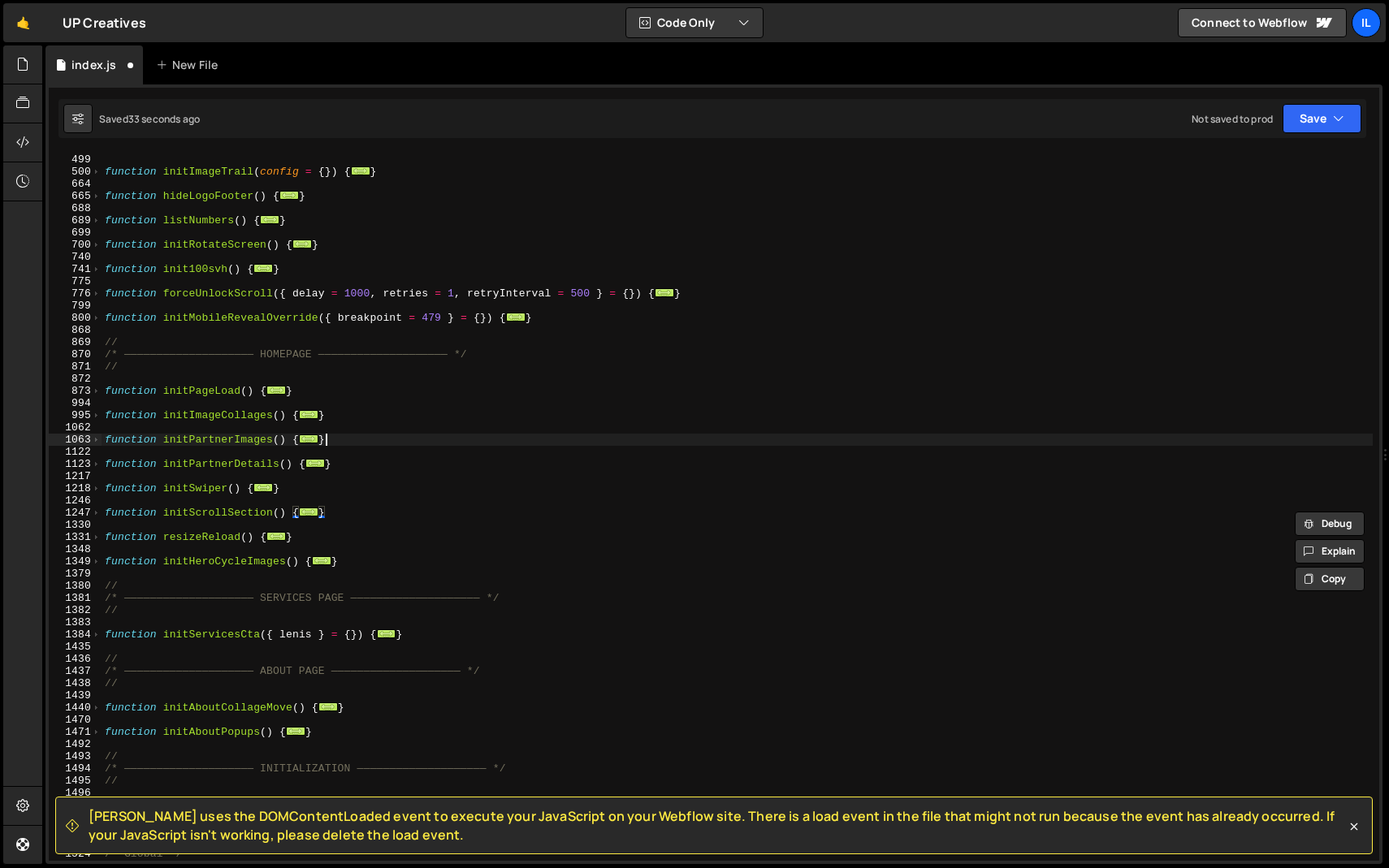
click at [361, 442] on div "function initMagneticEffect ( ) { ... } function initImageTrail ( config = { })…" at bounding box center [736, 508] width 1271 height 733
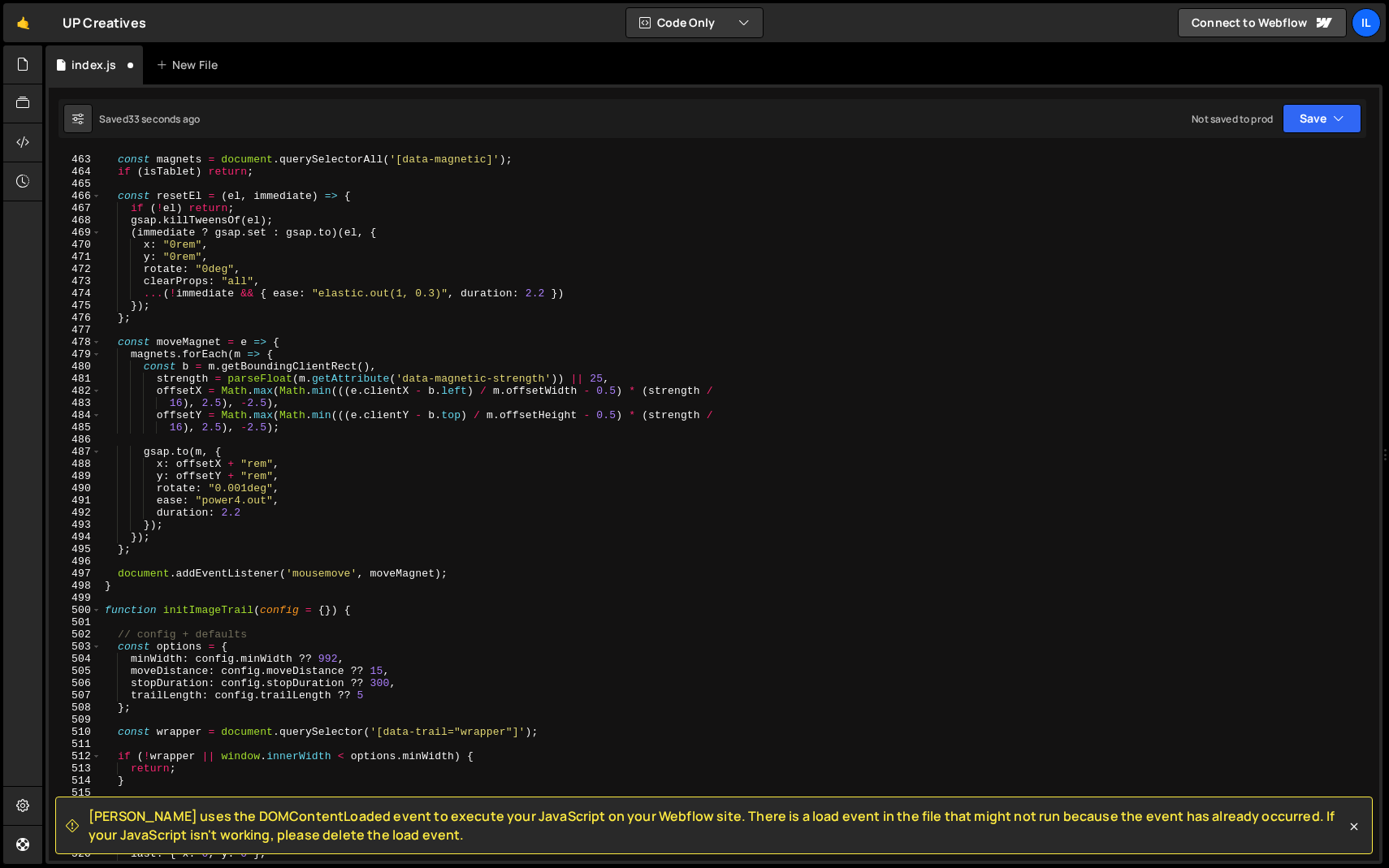
scroll to position [5628, 0]
click at [98, 608] on span at bounding box center [96, 611] width 9 height 12
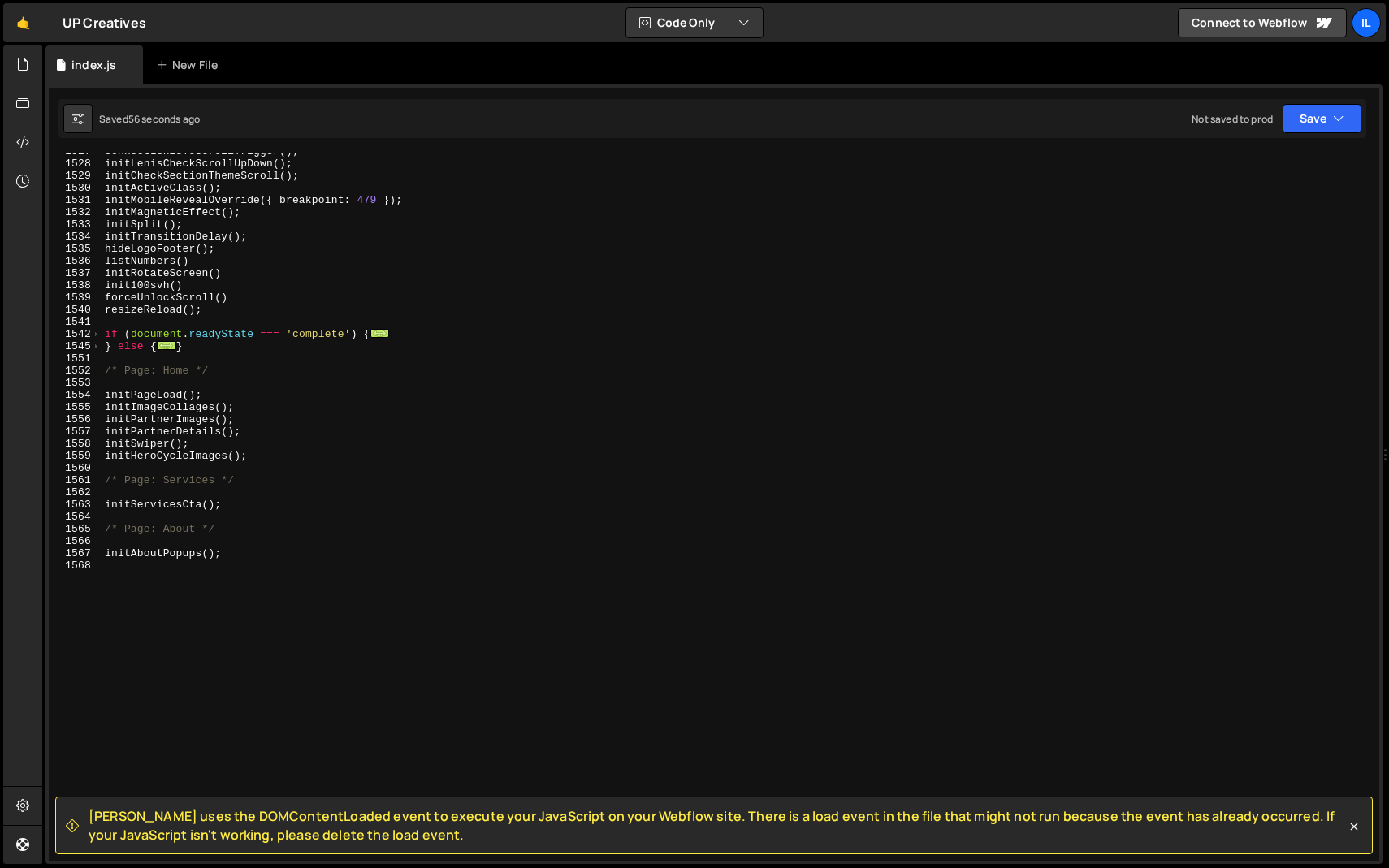
scroll to position [1143, 0]
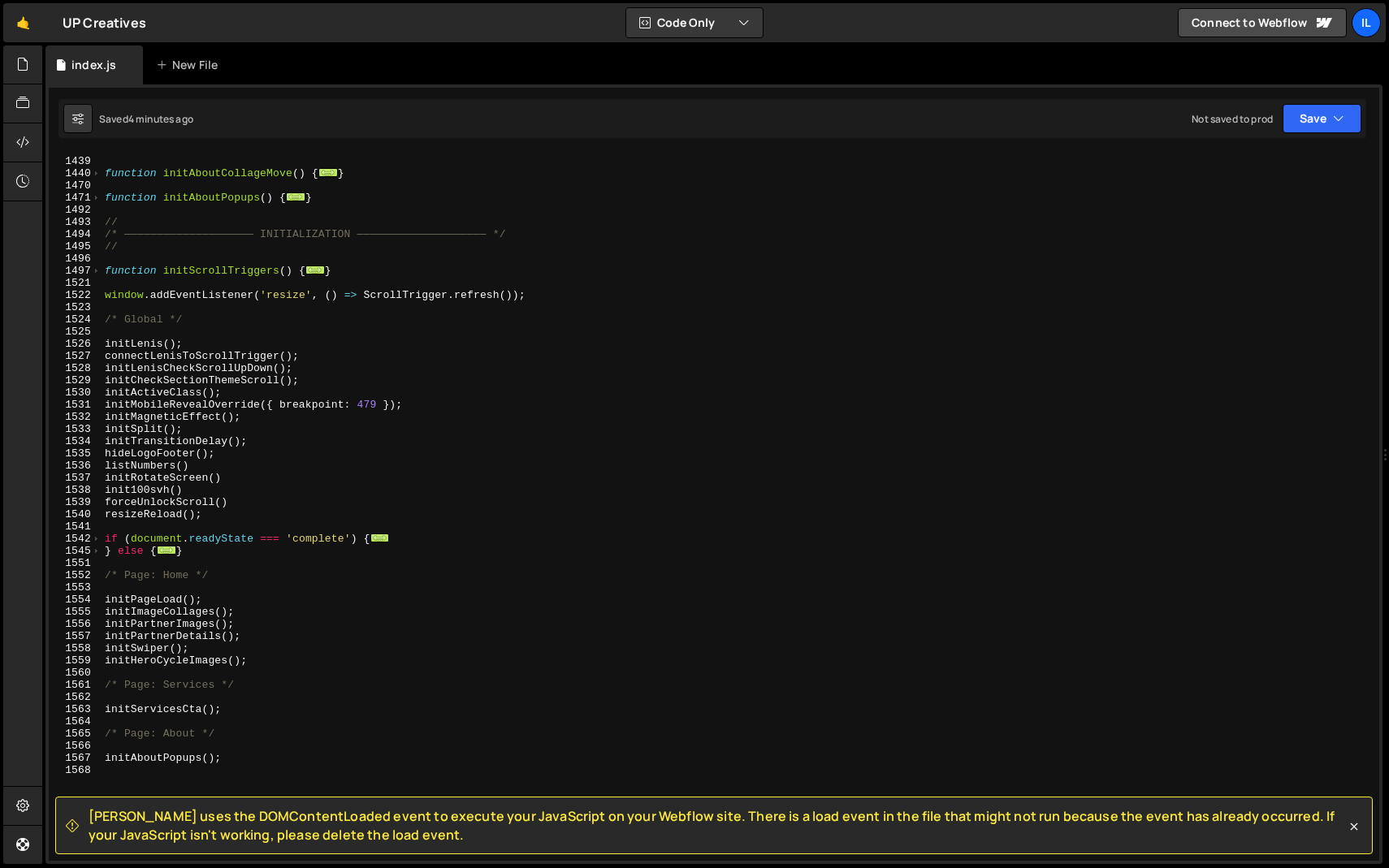
click at [366, 447] on div "// function initAboutCollageMove ( ) { ... } function initAboutPopups ( ) { ...…" at bounding box center [736, 509] width 1271 height 733
type textarea "initTransitionDelay();"
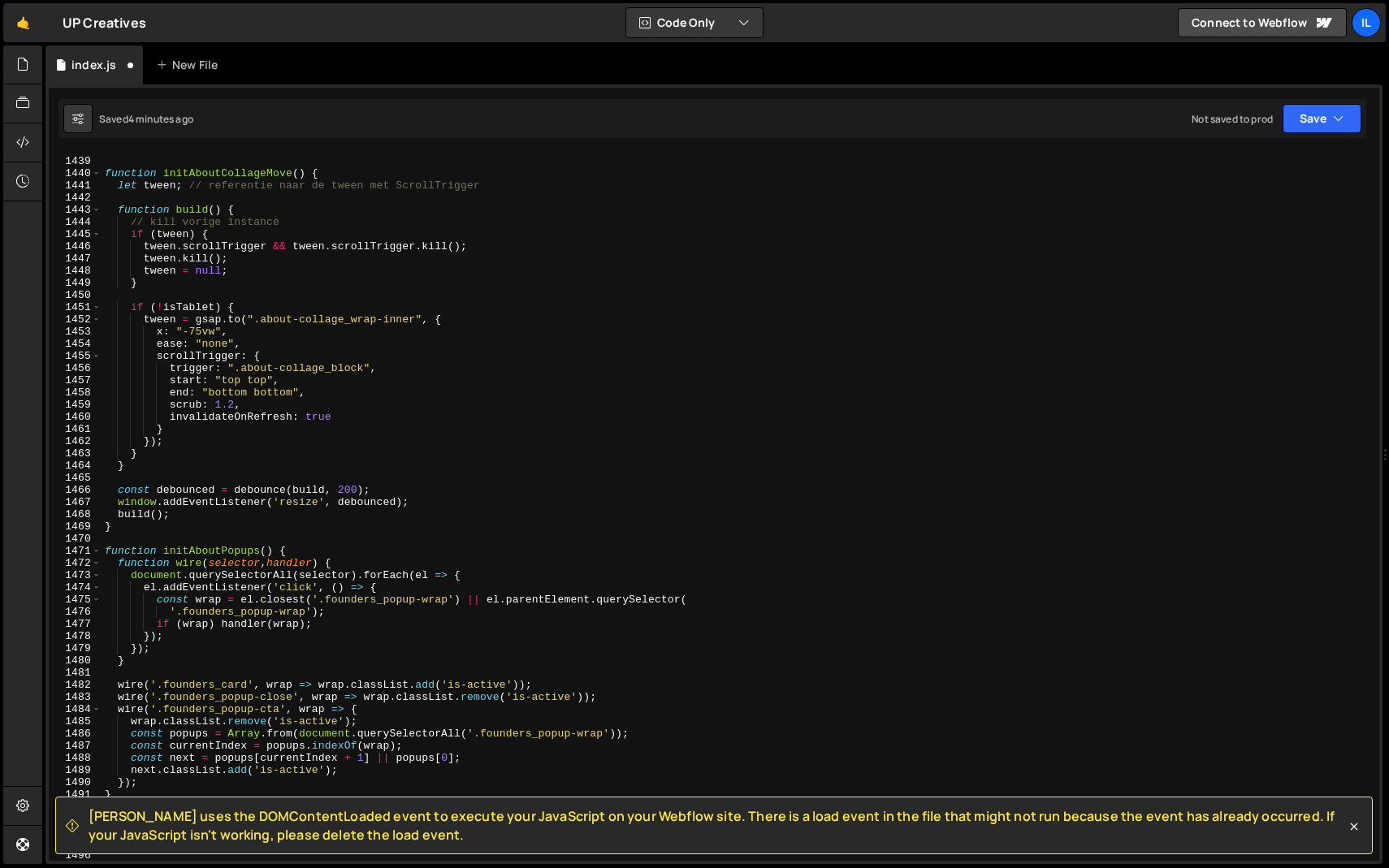
scroll to position [17515, 0]
click at [94, 543] on div "1470" at bounding box center [75, 539] width 53 height 12
click at [94, 547] on span at bounding box center [96, 551] width 9 height 12
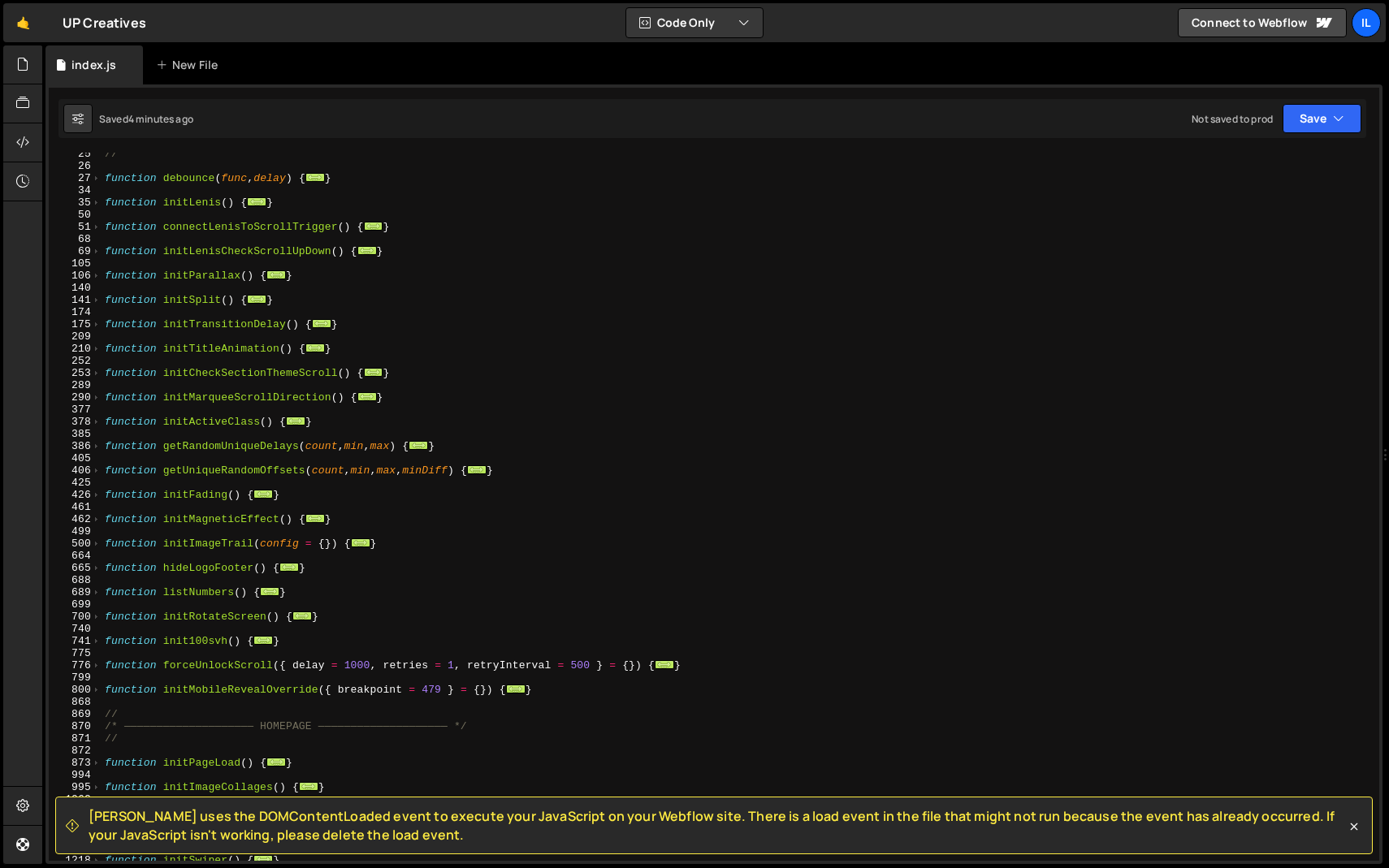
scroll to position [0, 0]
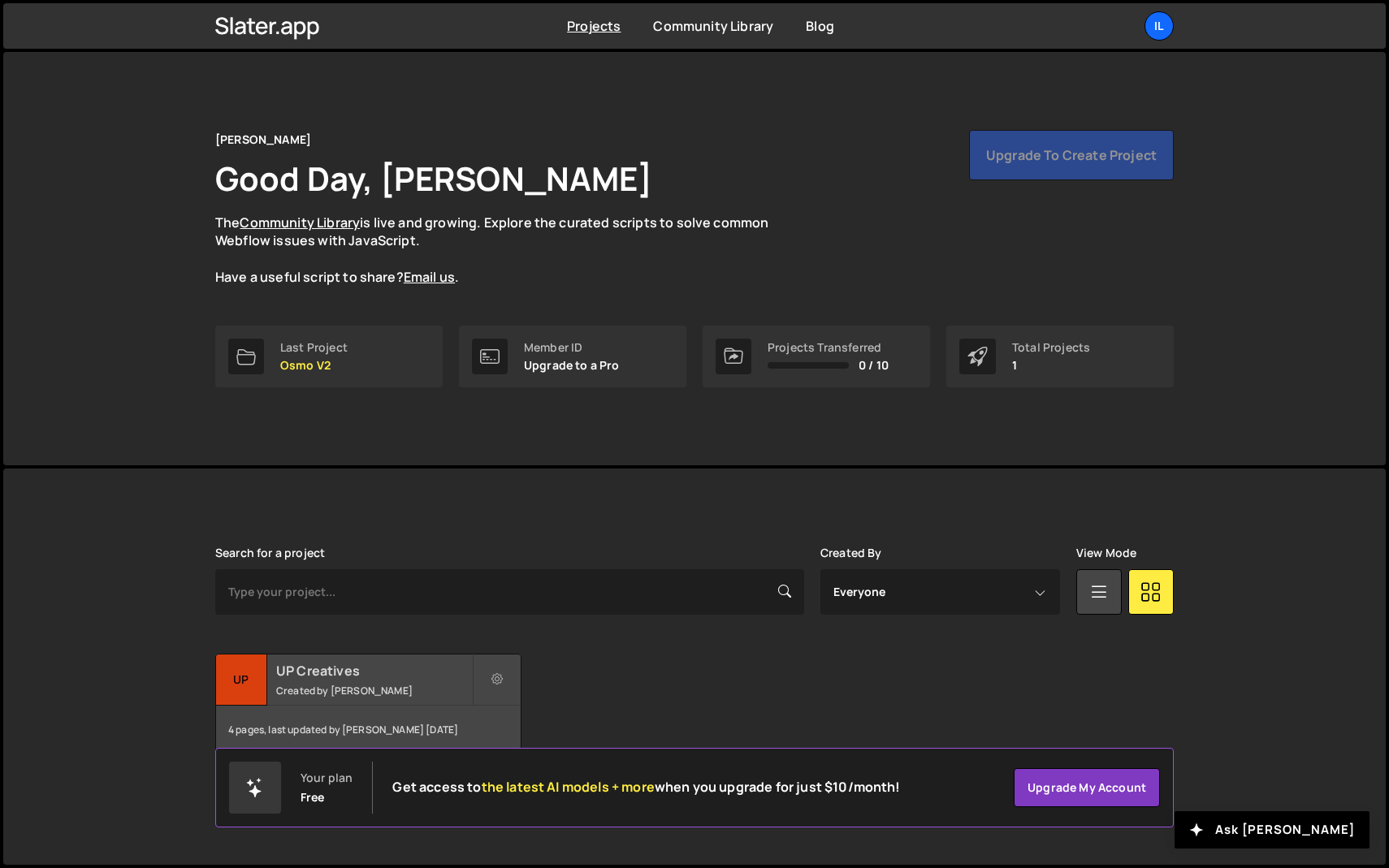
click at [283, 735] on div "4 pages, last updated by [PERSON_NAME] [DATE]" at bounding box center [368, 730] width 304 height 49
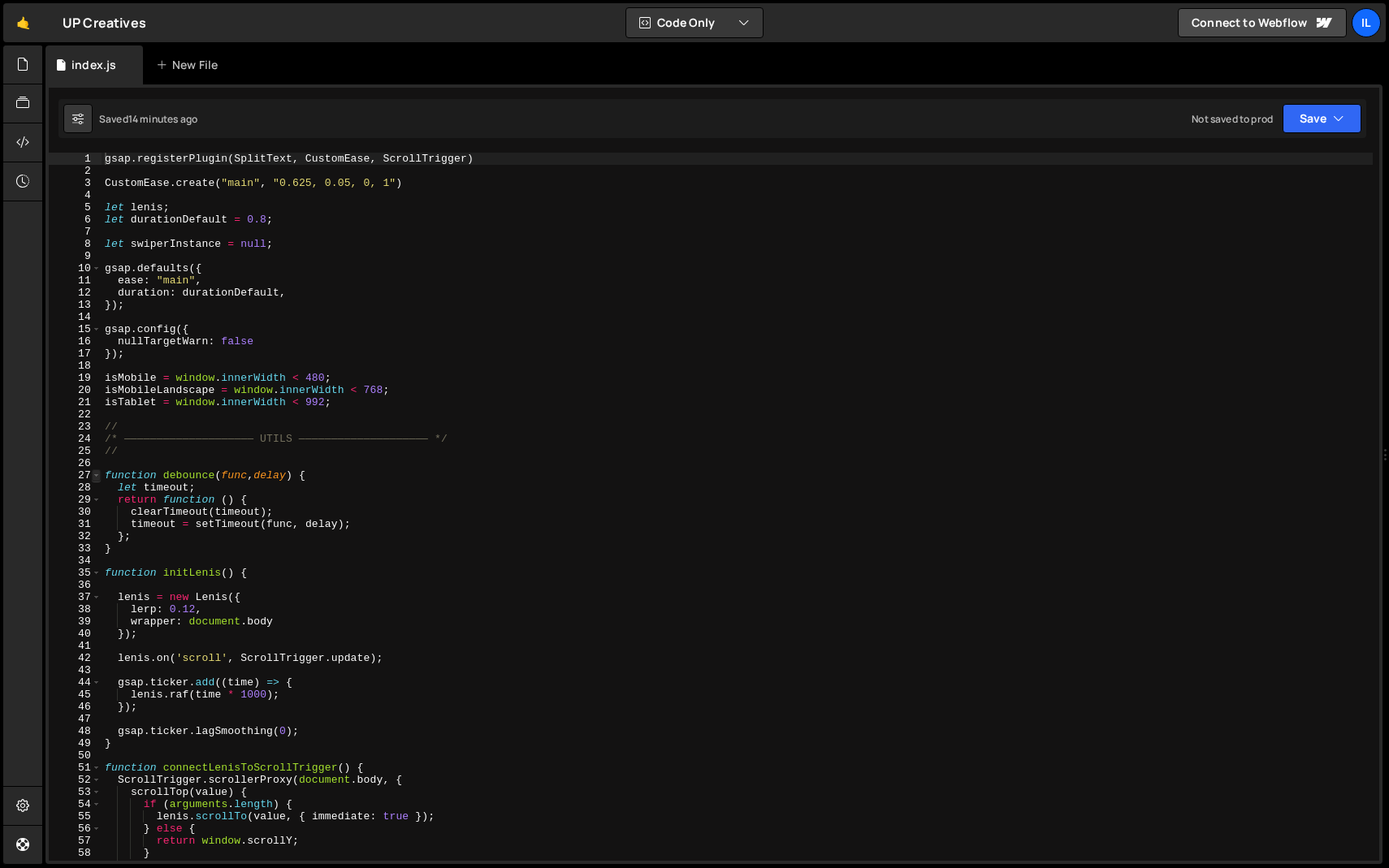
click at [93, 476] on span at bounding box center [96, 475] width 9 height 12
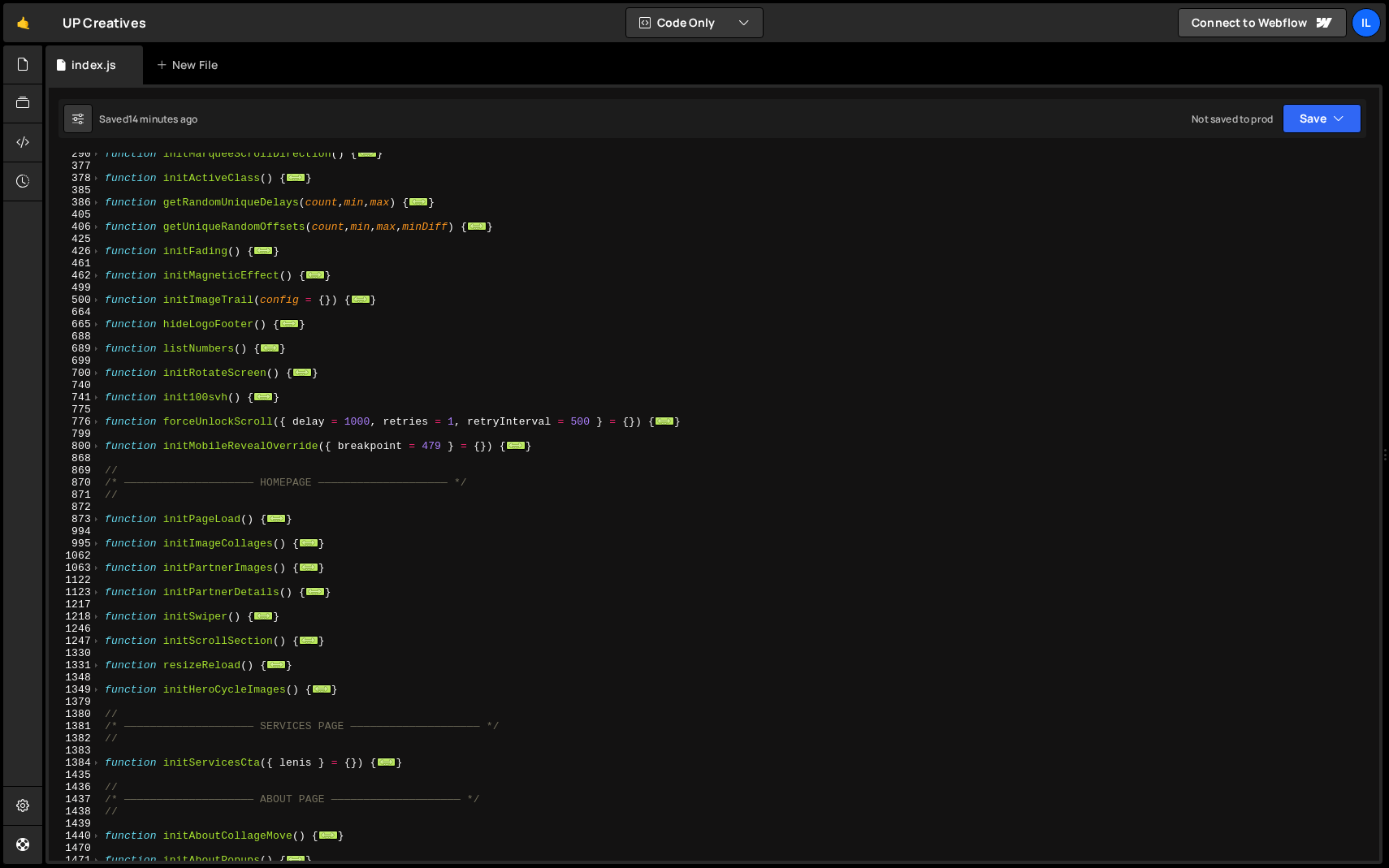
scroll to position [509, 0]
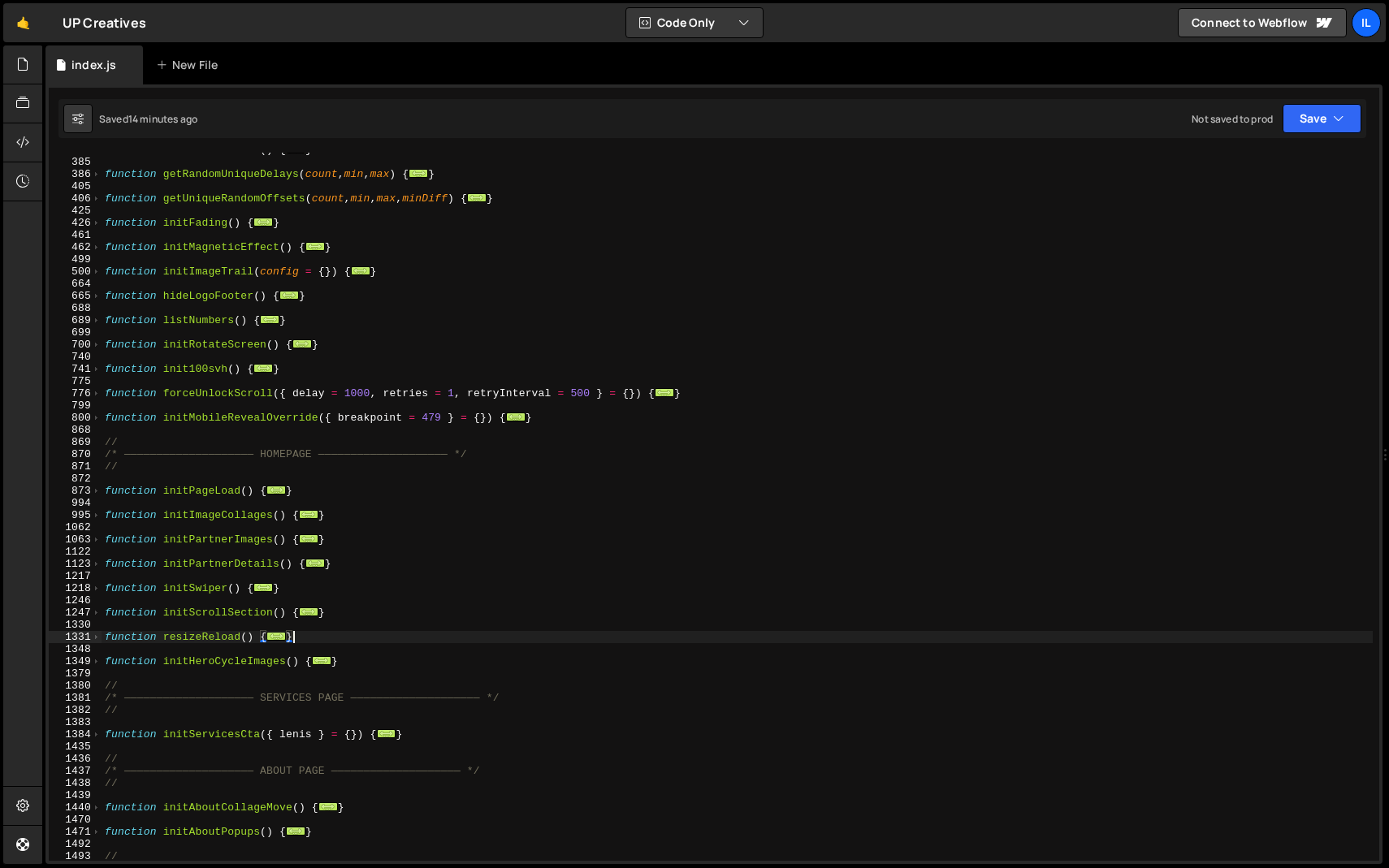
click at [333, 641] on div "function initActiveClass ( ) { ... } function getRandomUniqueDelays ( count , m…" at bounding box center [736, 510] width 1271 height 733
type textarea "}"
click at [277, 676] on div "function initActiveClass ( ) { ... } function getRandomUniqueDelays ( count , m…" at bounding box center [736, 510] width 1271 height 733
drag, startPoint x: 350, startPoint y: 612, endPoint x: 31, endPoint y: 612, distance: 319.0
click at [31, 612] on div "Hold on a sec... Are you certain you wish to leave this page? Any changes you'v…" at bounding box center [694, 434] width 1389 height 868
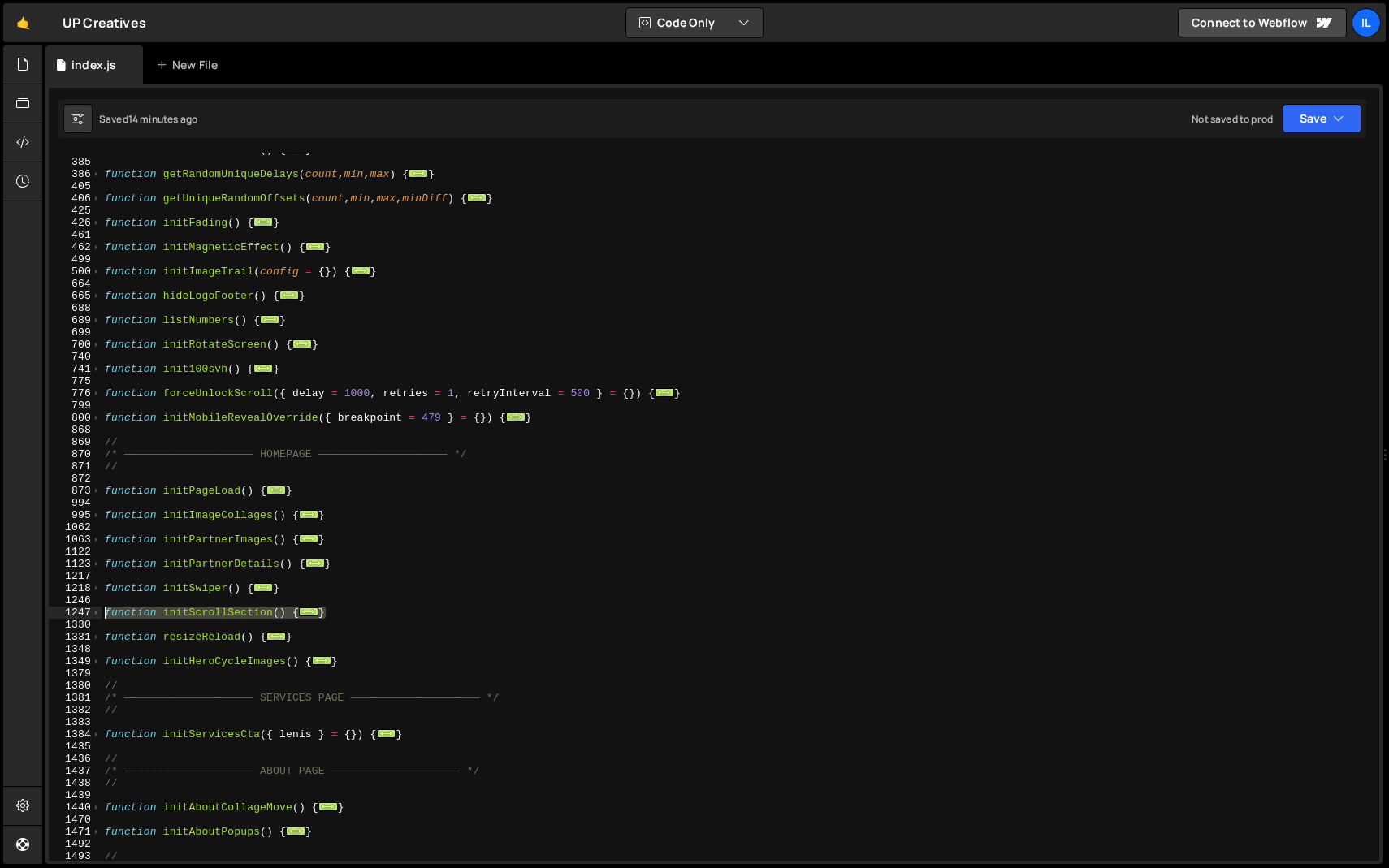
type textarea "function initScrollSection() { function scrollSection() {"
click at [133, 620] on div "function initActiveClass ( ) { ... } function getRandomUniqueDelays ( count , m…" at bounding box center [736, 510] width 1271 height 733
click at [604, 379] on div "function initActiveClass ( ) { ... } function getRandomUniqueDelays ( count , m…" at bounding box center [736, 510] width 1271 height 733
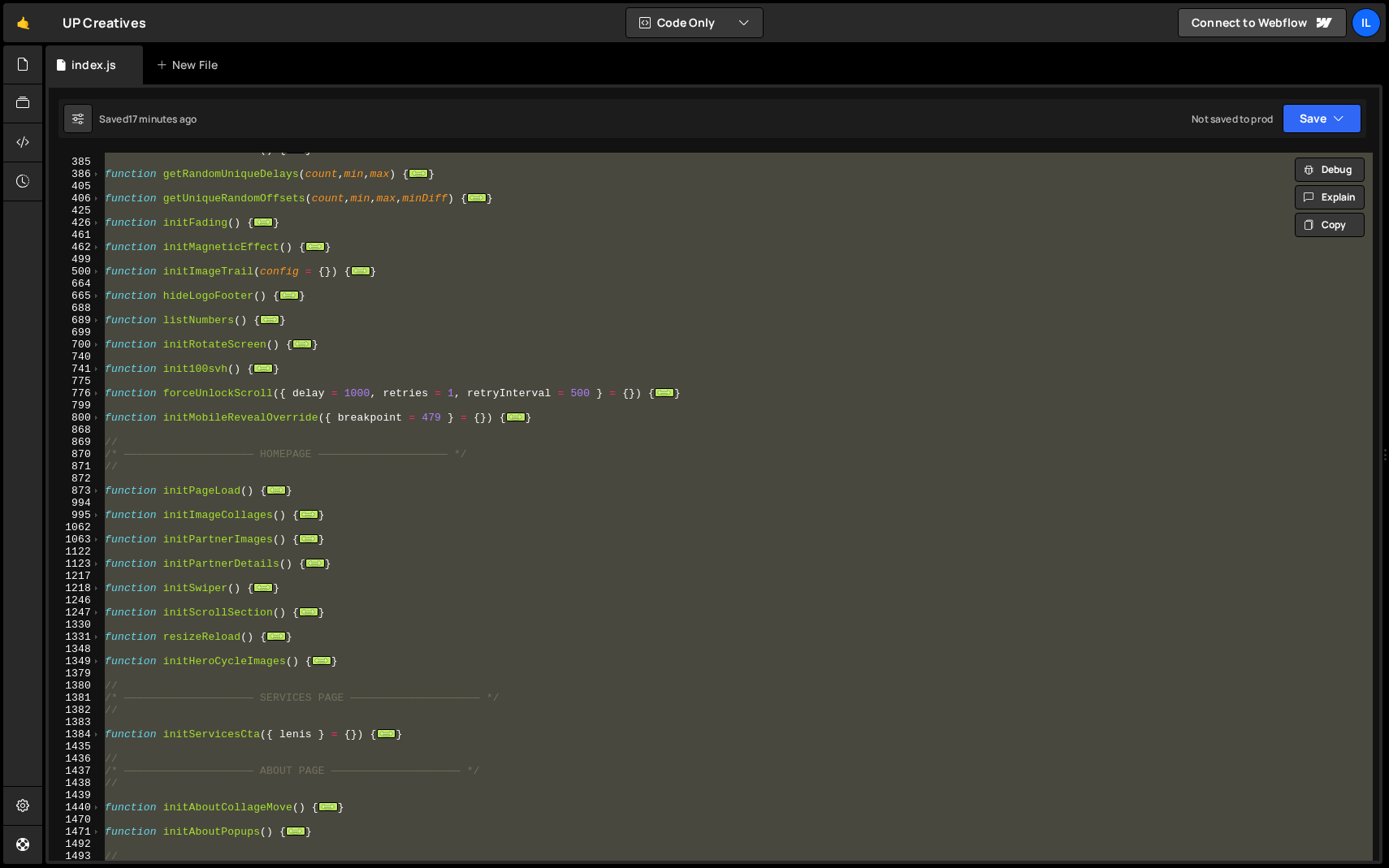
click at [548, 366] on div "function initActiveClass ( ) { ... } function getRandomUniqueDelays ( count , m…" at bounding box center [736, 507] width 1271 height 708
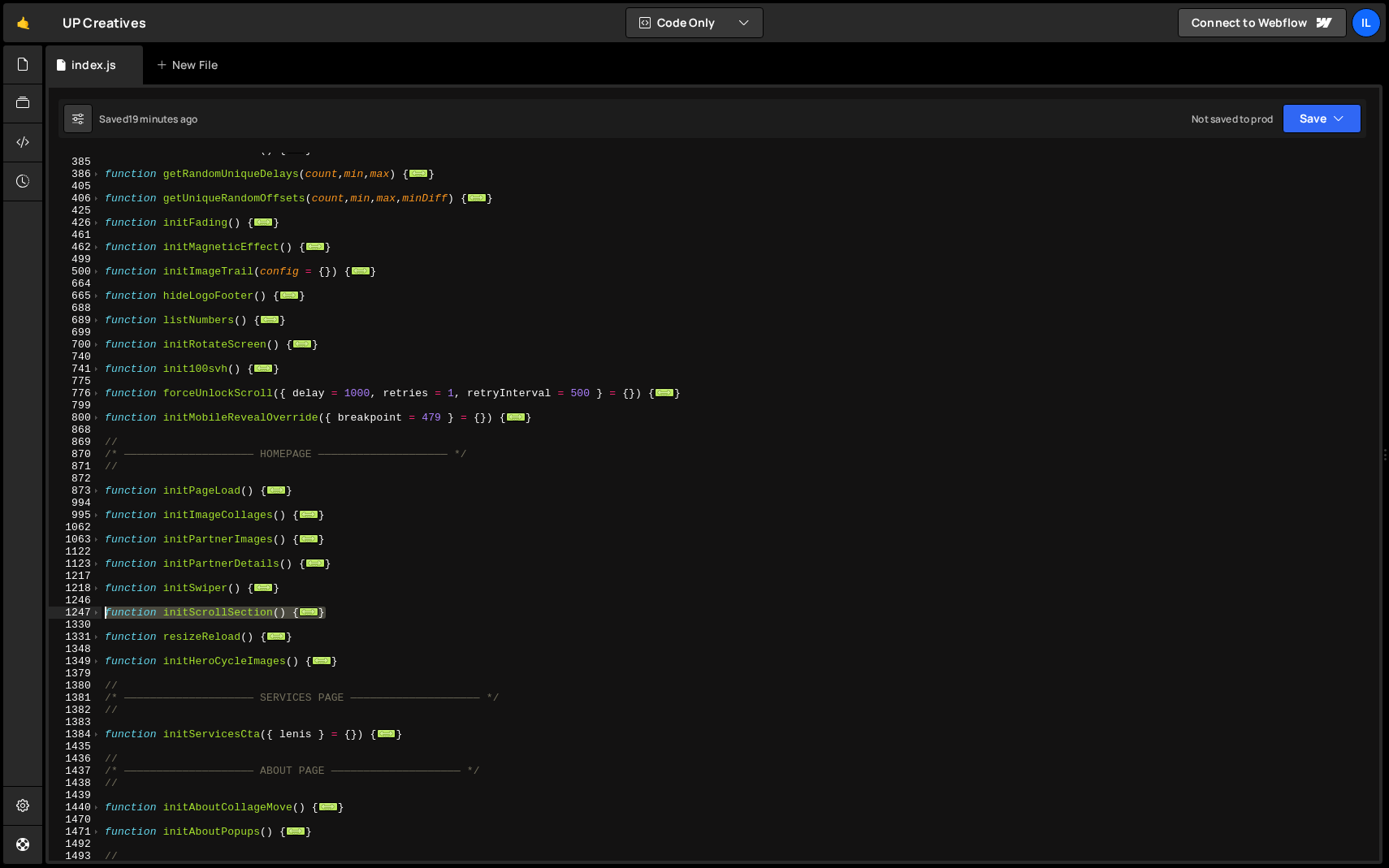
drag, startPoint x: 344, startPoint y: 615, endPoint x: 85, endPoint y: 607, distance: 259.1
click at [85, 607] on div "} 378 385 386 405 406 425 426 461 462 499 500 664 665 688 689 699 700 740 741 7…" at bounding box center [714, 507] width 1331 height 708
paste textarea "}"
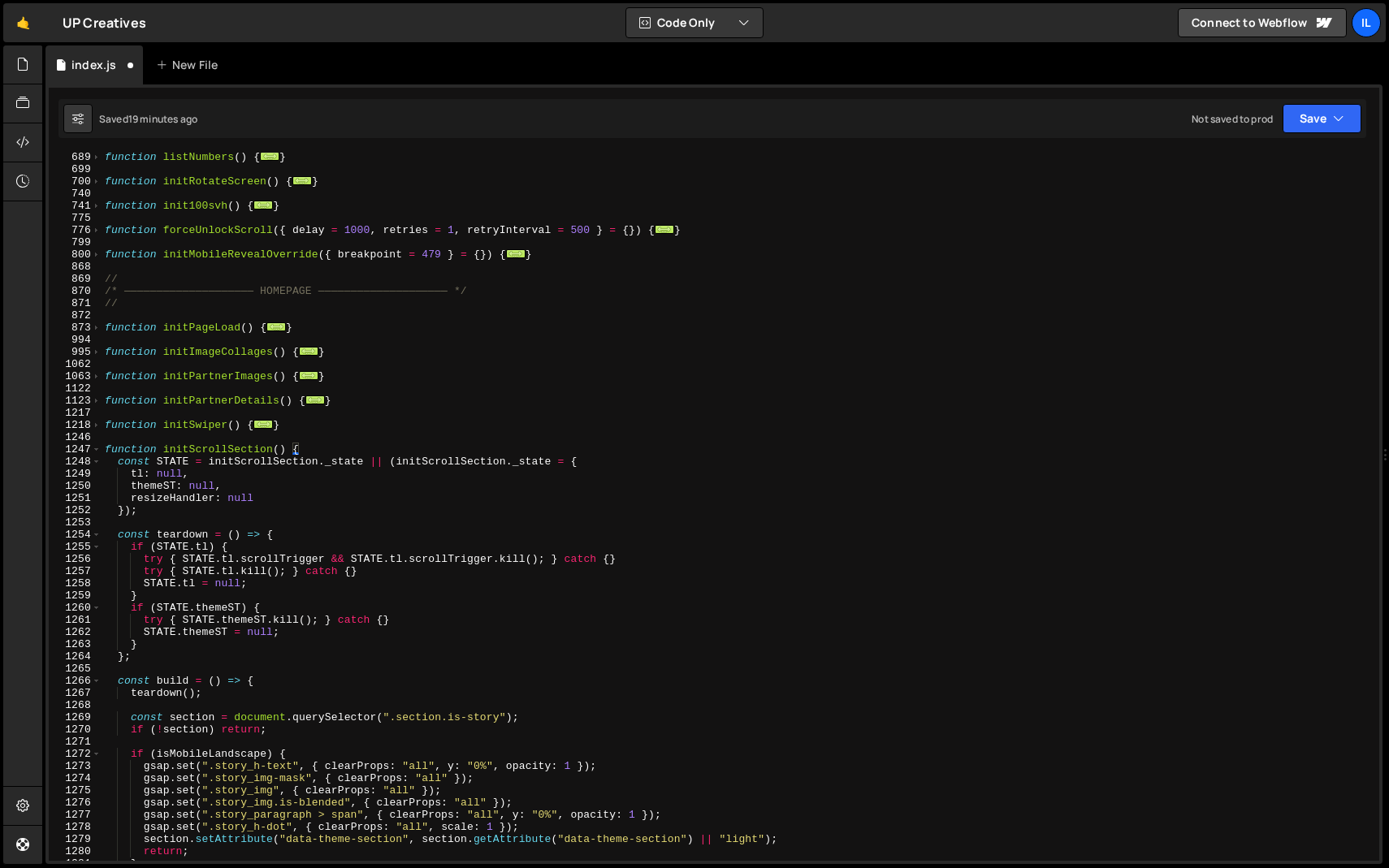
scroll to position [16140, 0]
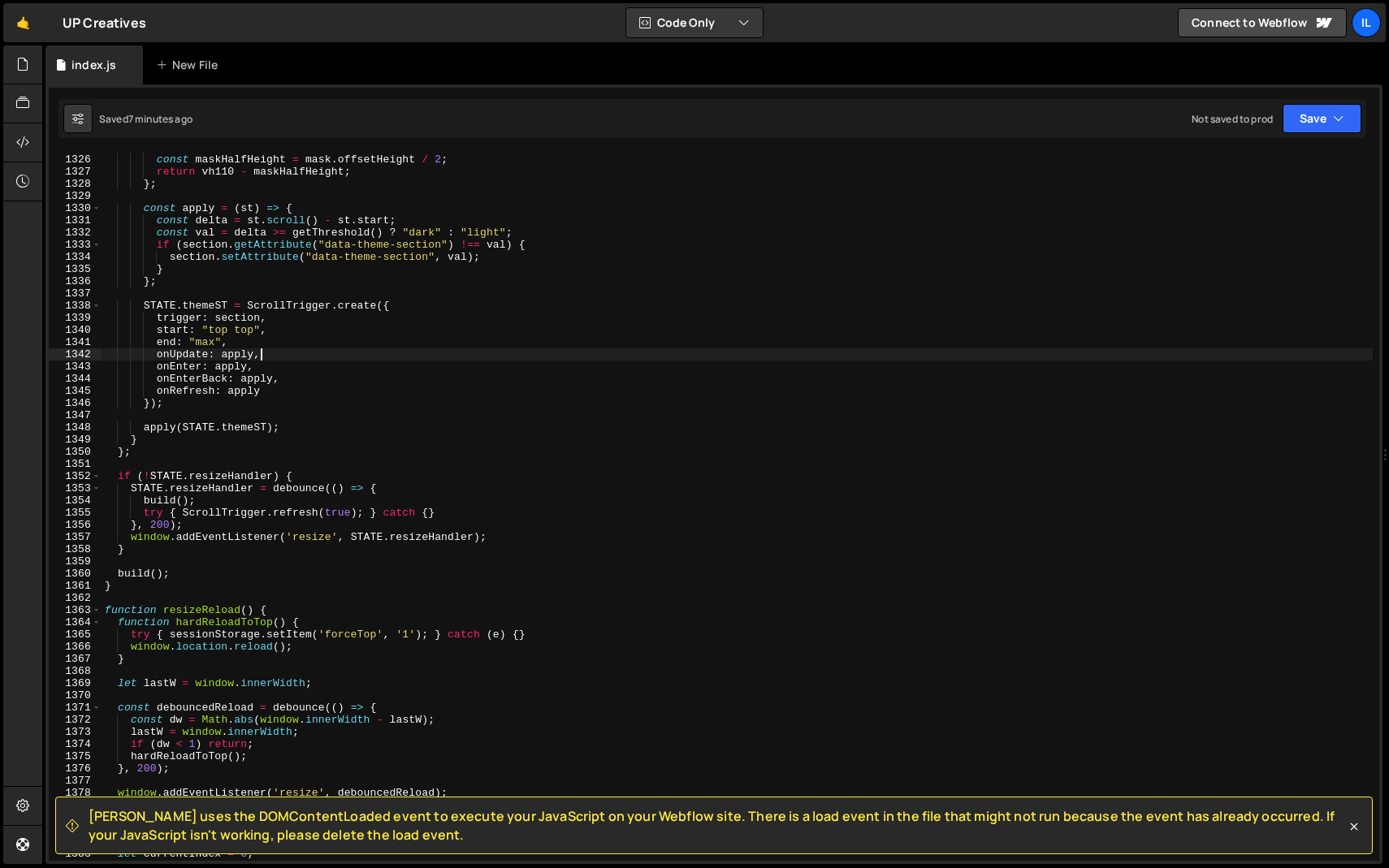
click at [492, 350] on div "const vh110 = window . innerHeight * 1.1 ; const maskHalfHeight = mask . offset…" at bounding box center [736, 508] width 1271 height 733
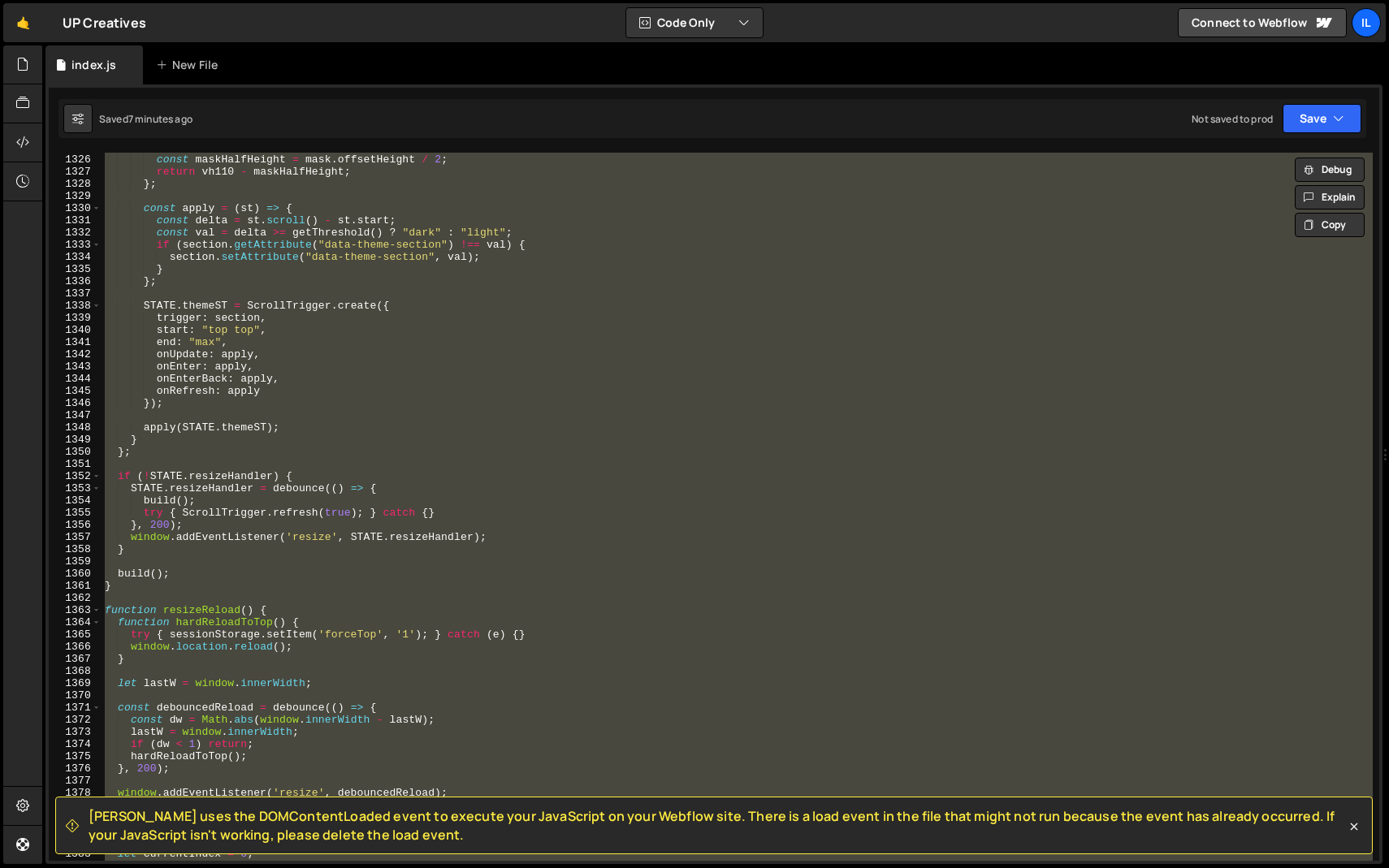
click at [398, 379] on div "const vh110 = window . innerHeight * 1.1 ; const maskHalfHeight = mask . offset…" at bounding box center [736, 507] width 1271 height 708
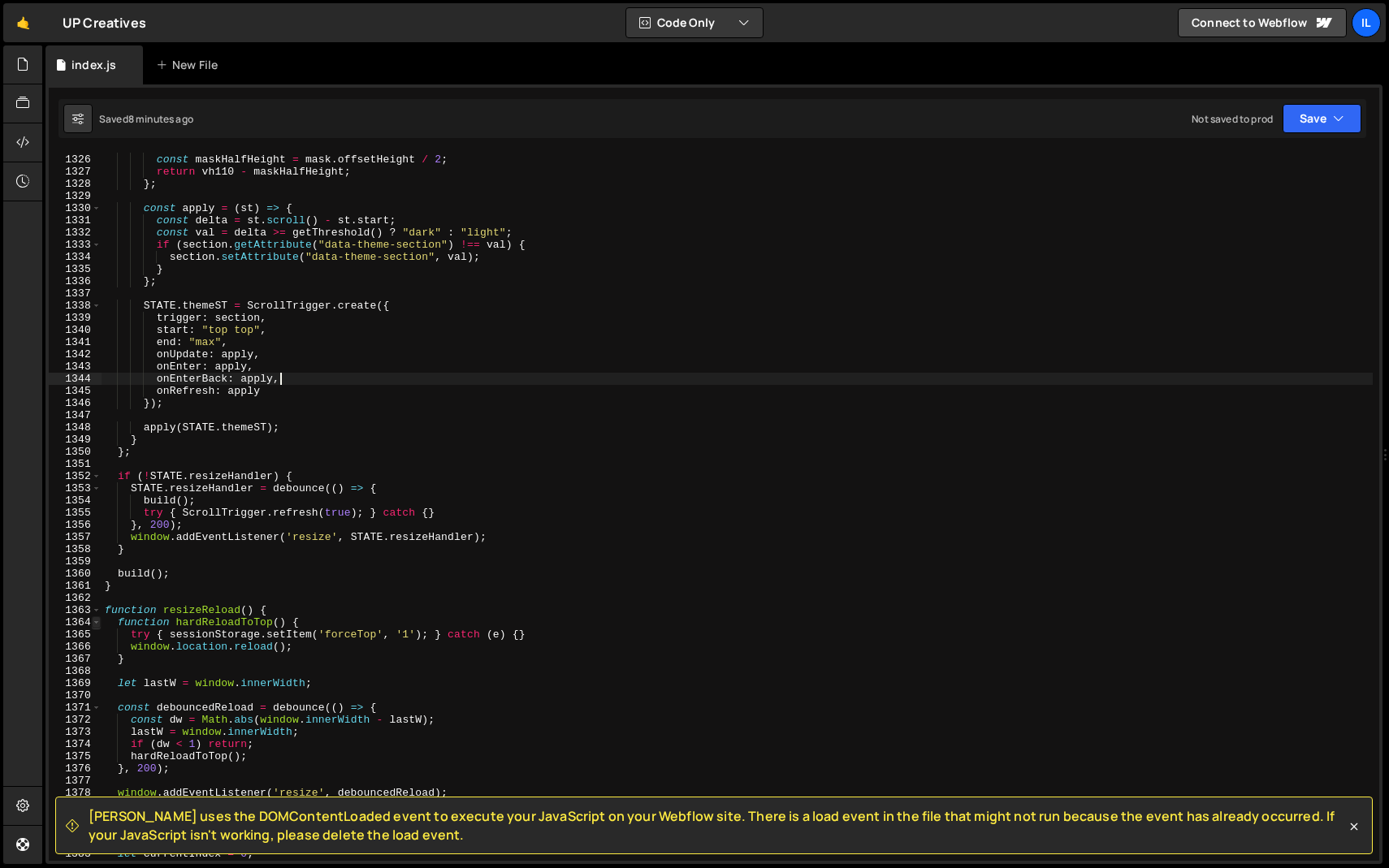
click at [100, 618] on span at bounding box center [96, 623] width 9 height 12
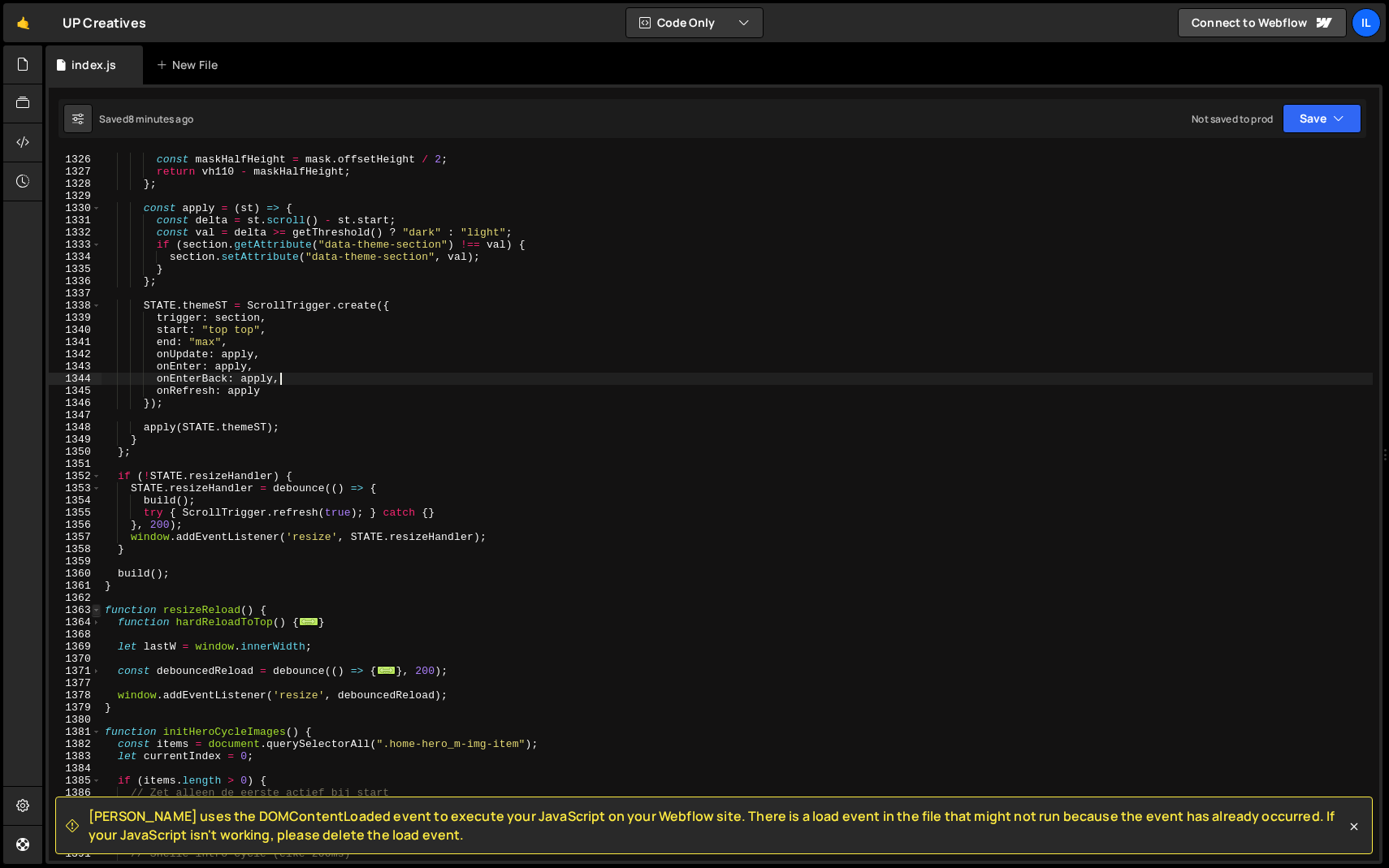
click at [100, 613] on span at bounding box center [96, 611] width 9 height 12
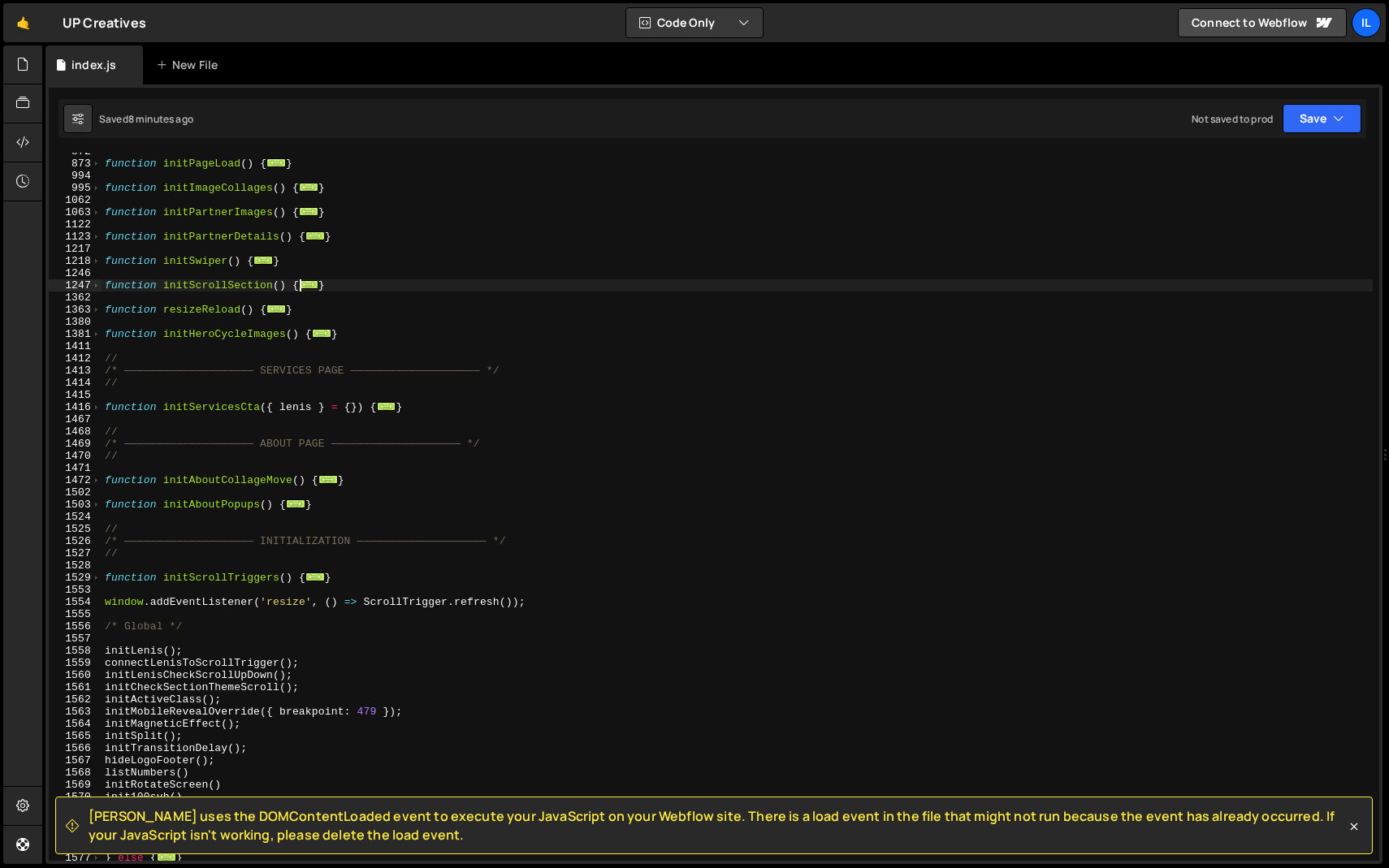
scroll to position [798, 0]
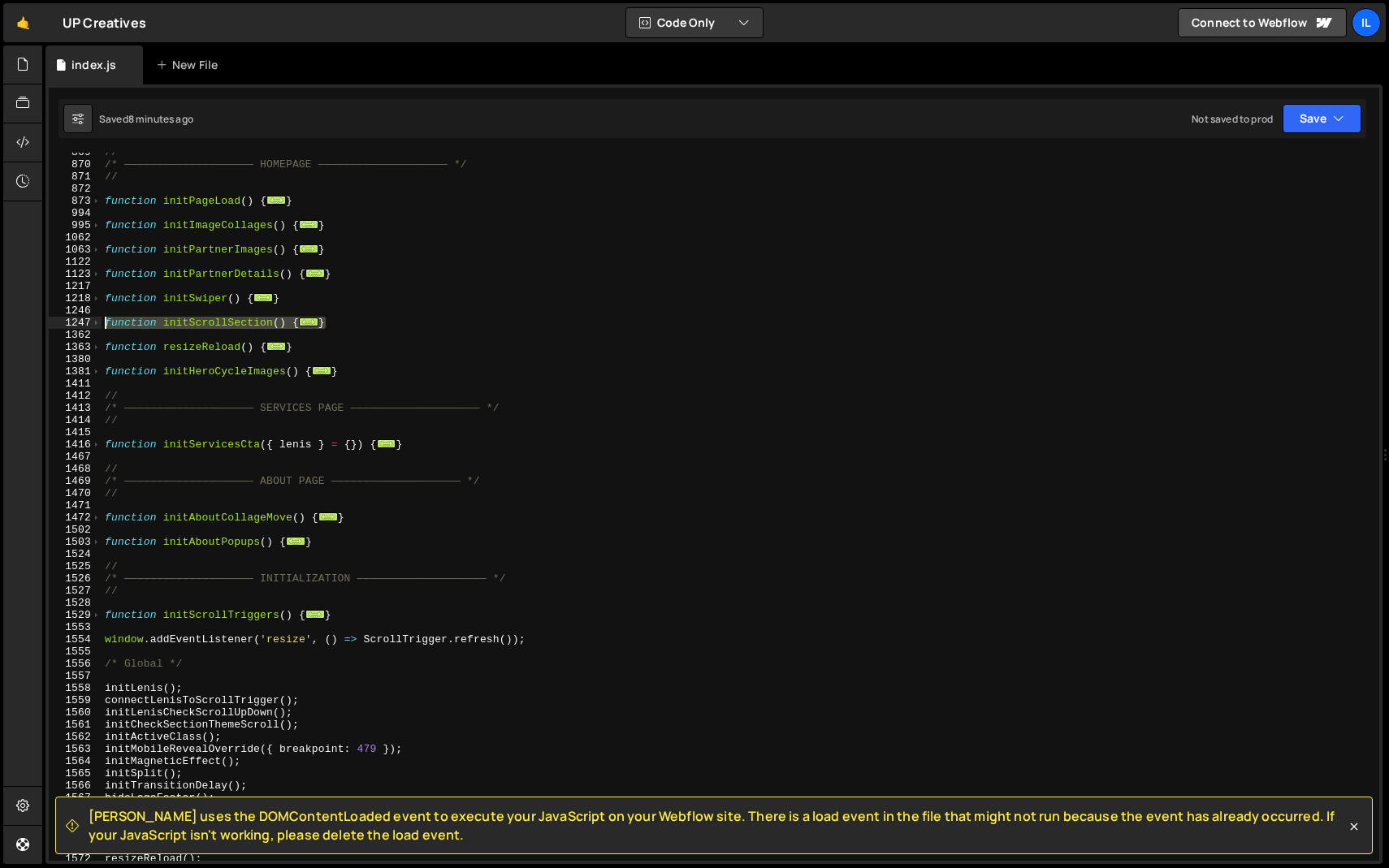
drag, startPoint x: 339, startPoint y: 321, endPoint x: 46, endPoint y: 327, distance: 293.1
click at [46, 327] on div "Slater uses the DOMContentLoaded event to execute your JavaScript on your Webfl…" at bounding box center [714, 475] width 1337 height 780
paste textarea "}"
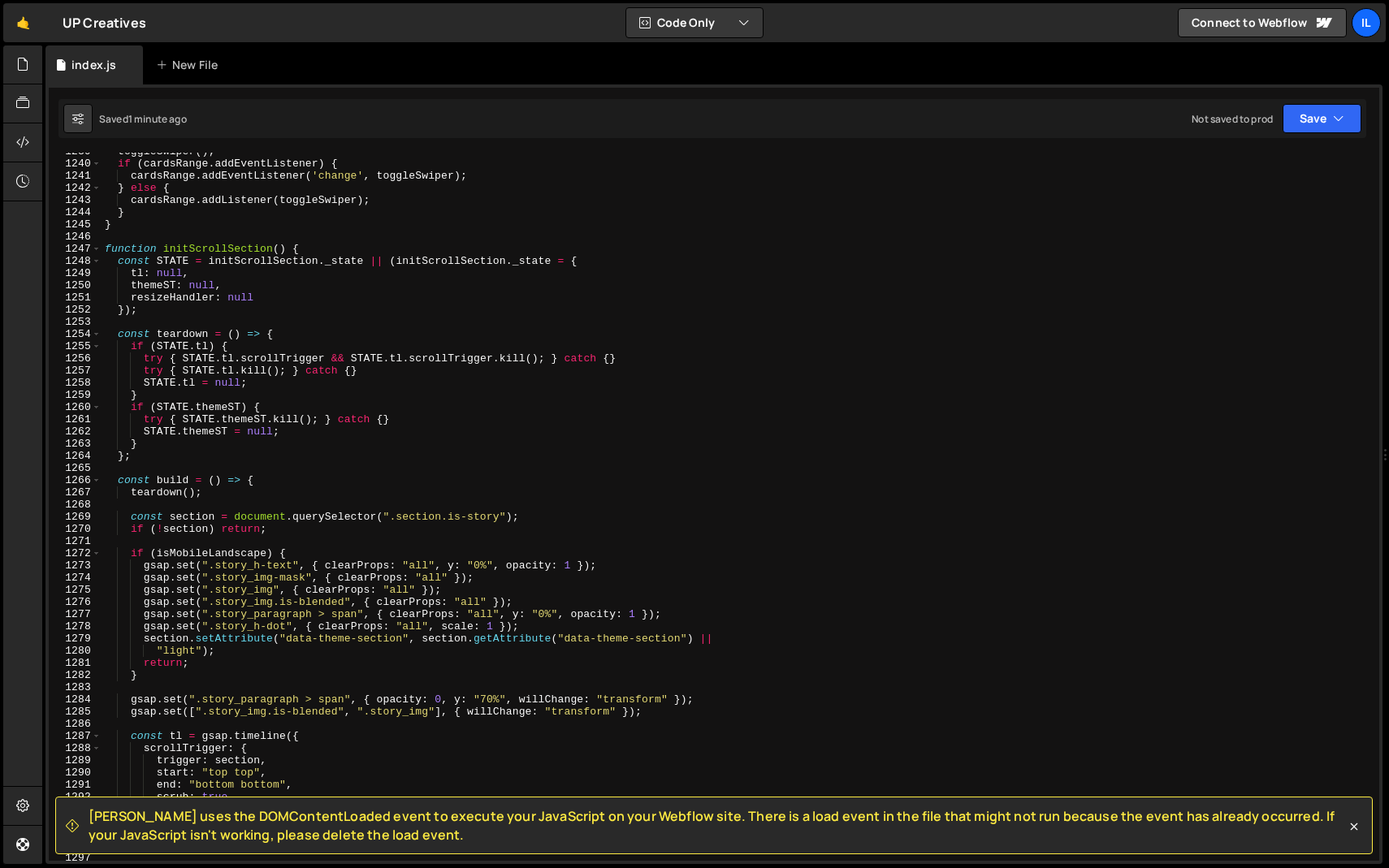
scroll to position [15088, 0]
click at [94, 248] on span at bounding box center [96, 249] width 9 height 12
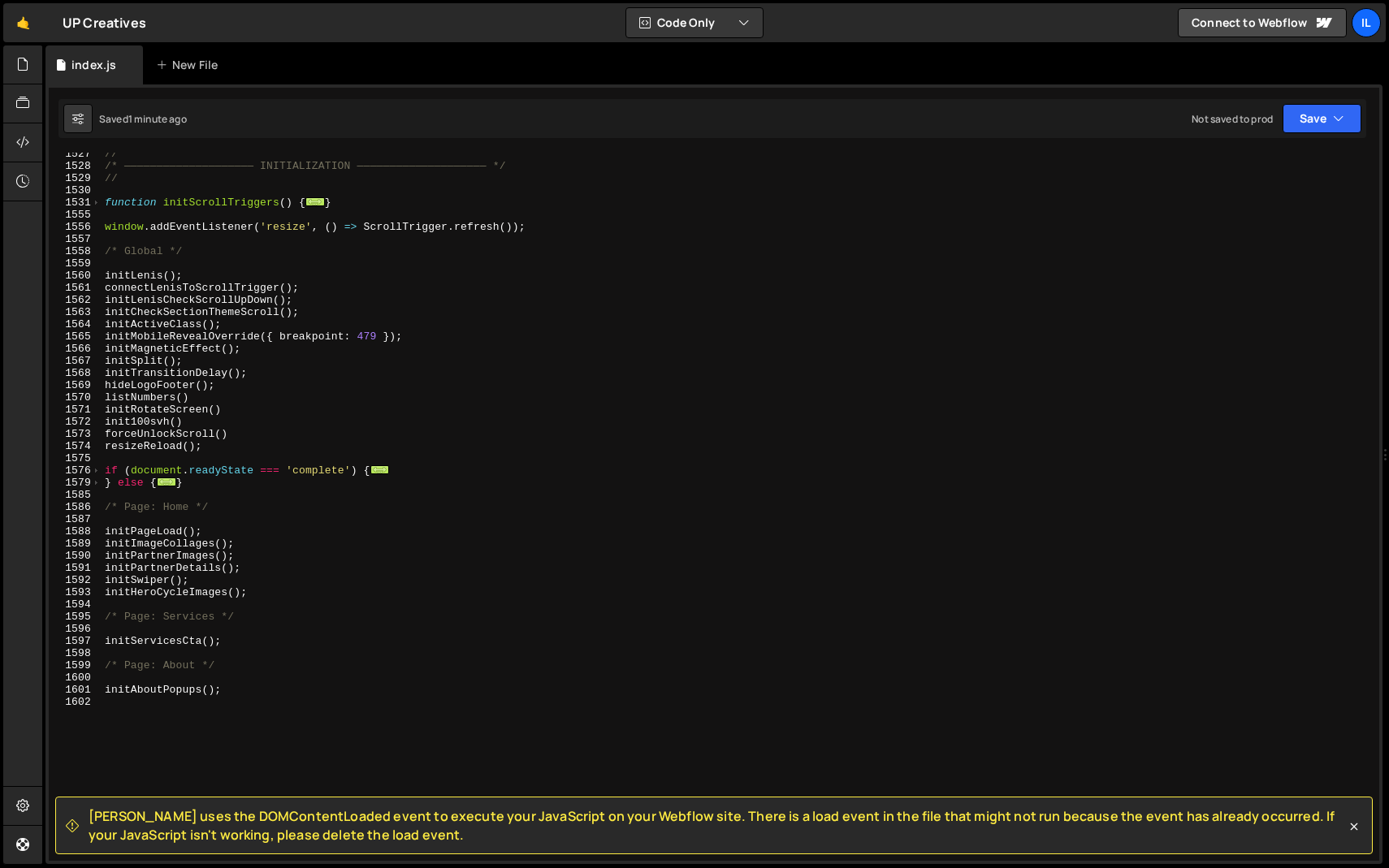
click at [261, 357] on div "// /* ———————————————————— INITIALIZATION ———————————————————— */ // function i…" at bounding box center [736, 514] width 1271 height 733
type textarea "connectLenisToScrollTrigger();"
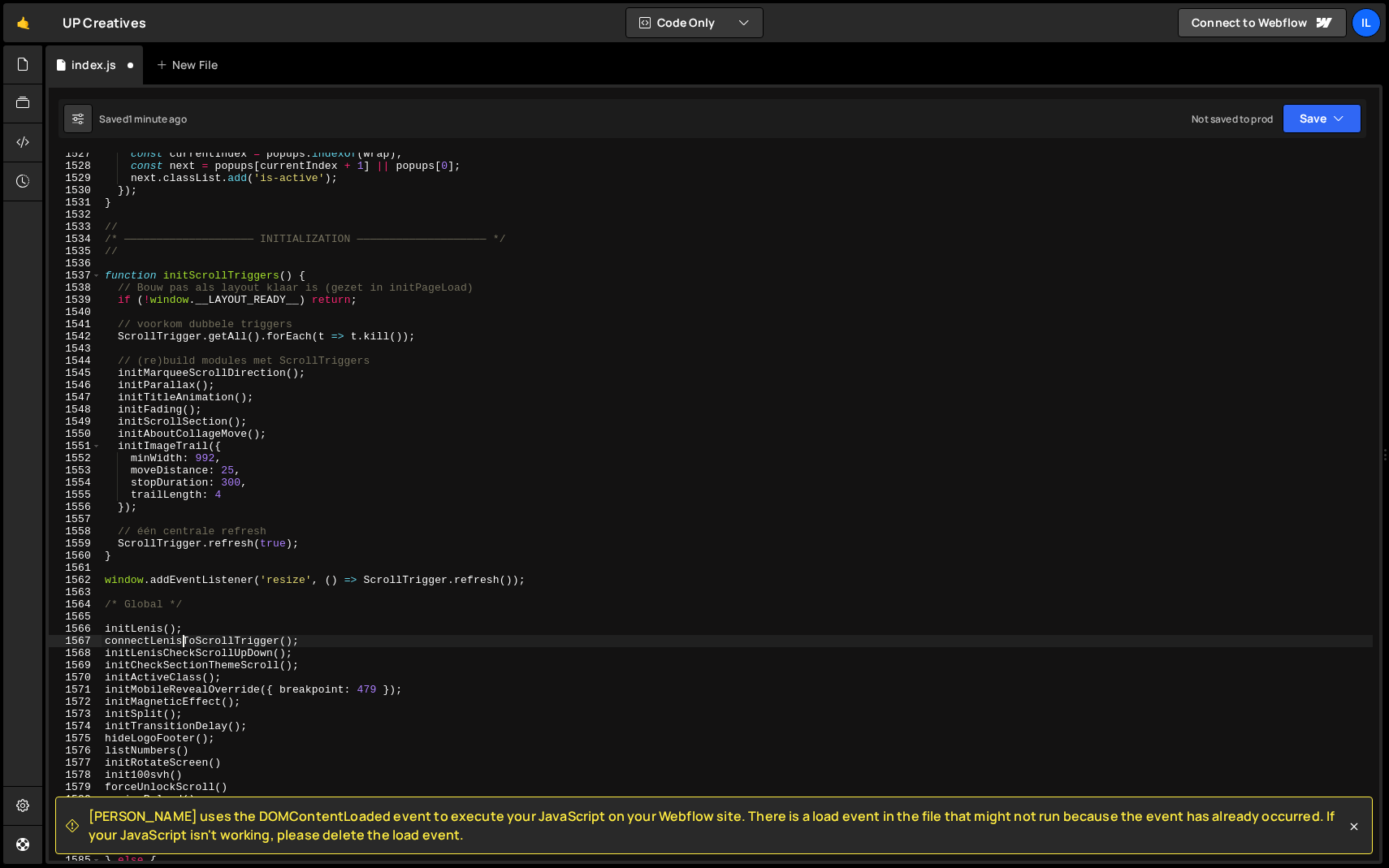
scroll to position [18594, 0]
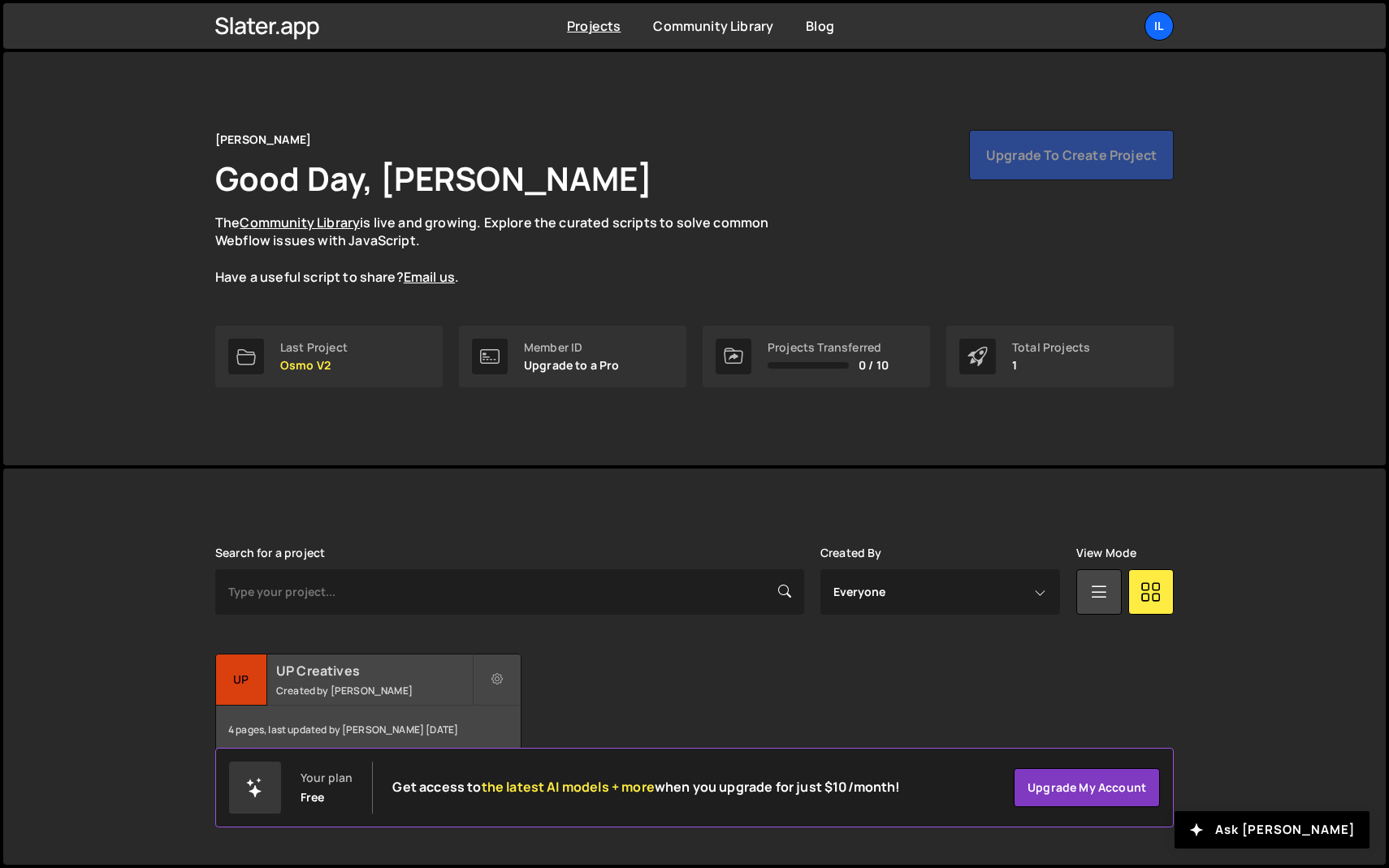
click at [327, 684] on small "Created by Ilja van Eck" at bounding box center [374, 691] width 195 height 14
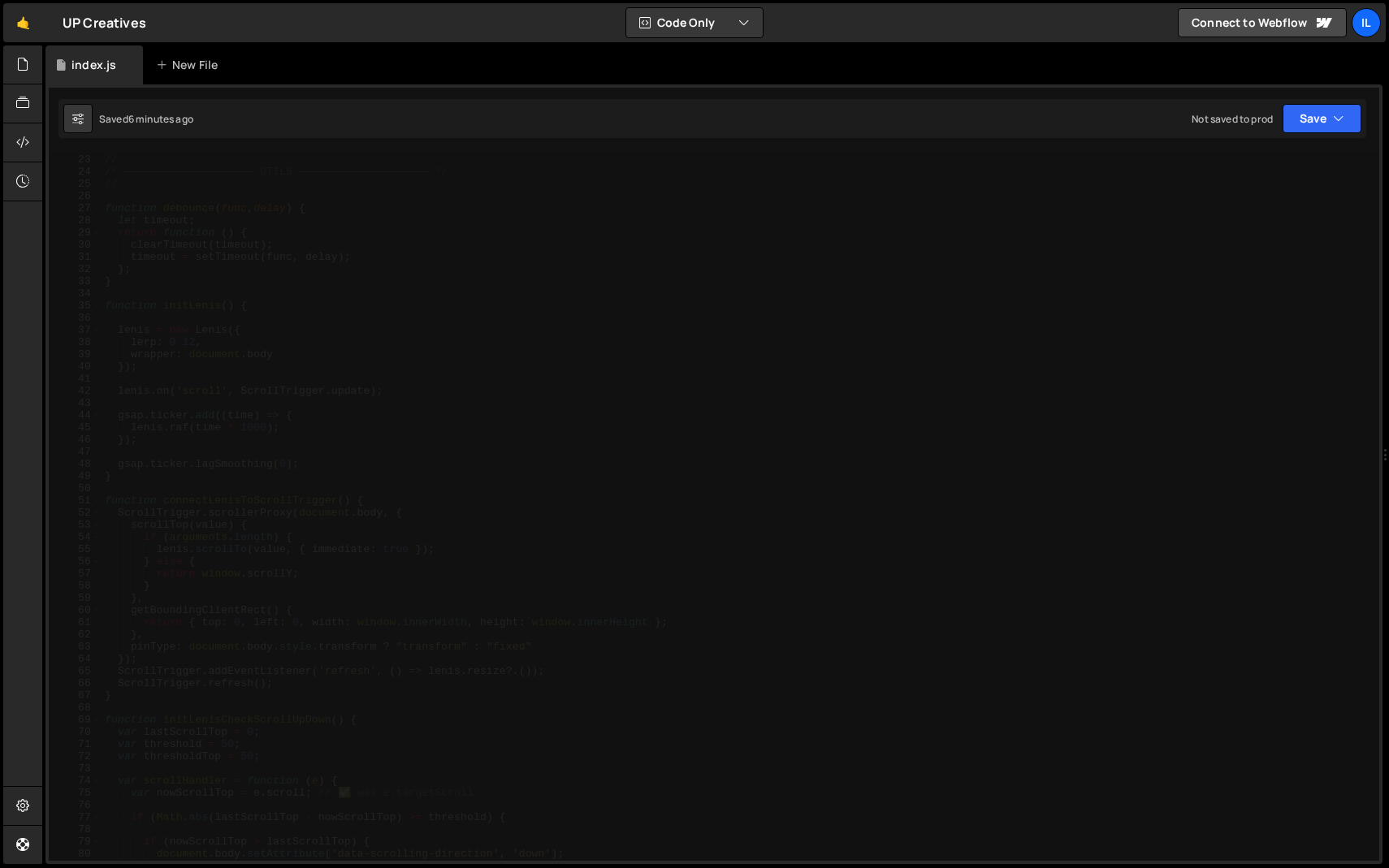
scroll to position [277, 0]
